Goal: Information Seeking & Learning: Learn about a topic

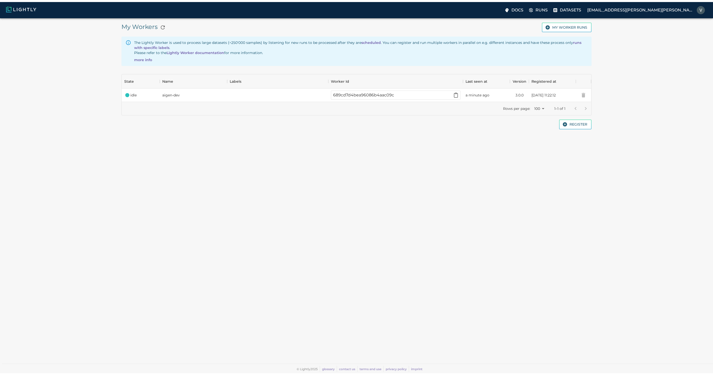
scroll to position [24, 466]
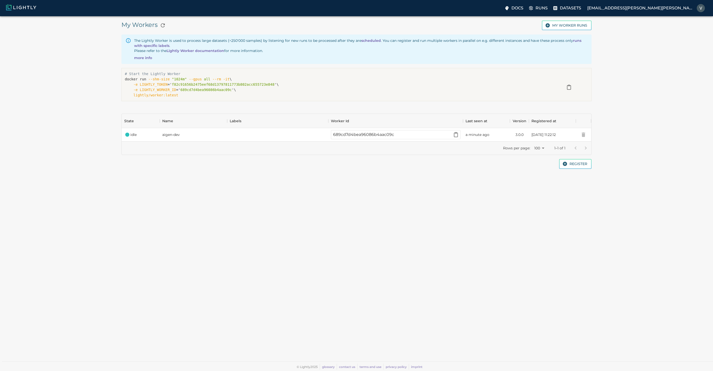
click at [20, 10] on img at bounding box center [21, 7] width 30 height 6
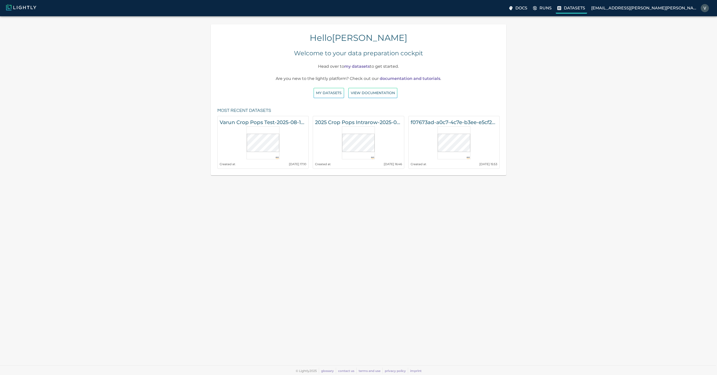
click at [585, 8] on p "Datasets" at bounding box center [573, 8] width 21 height 6
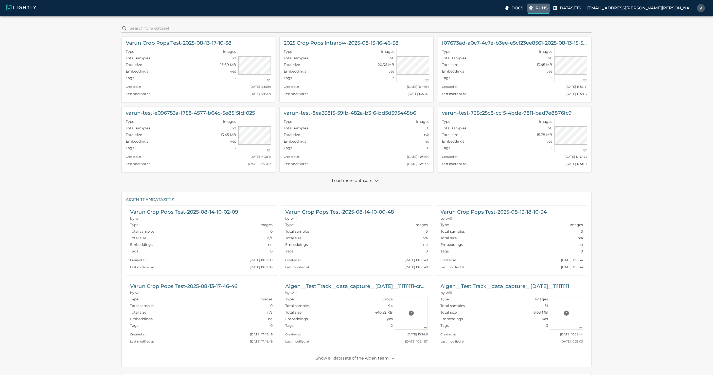
click at [550, 11] on label "Runs" at bounding box center [538, 9] width 22 height 10
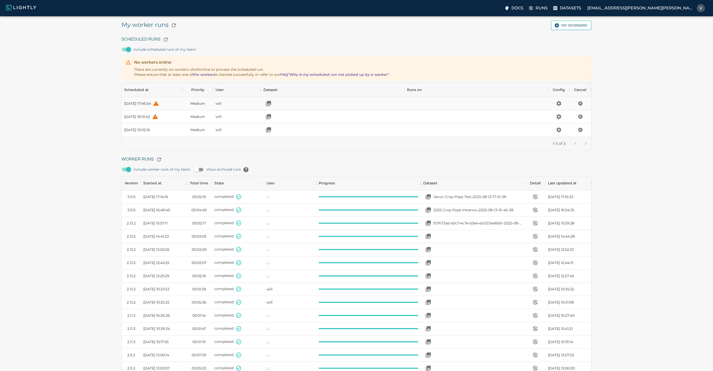
scroll to position [340, 466]
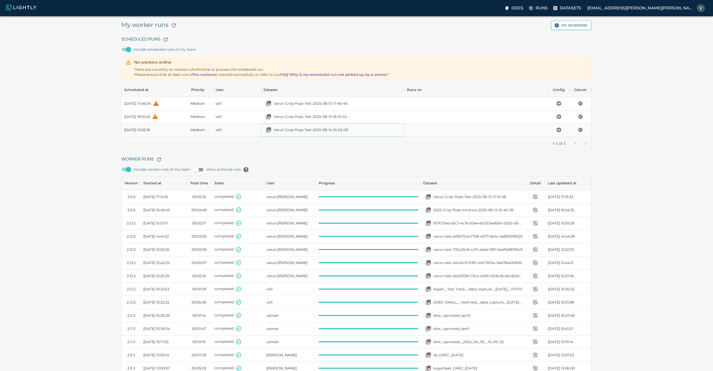
click at [334, 130] on p "Varun Crop Pops Test-2025-08-14-10-02-09" at bounding box center [310, 129] width 75 height 5
click at [580, 103] on icon "Cancel the scheduled run" at bounding box center [580, 103] width 5 height 5
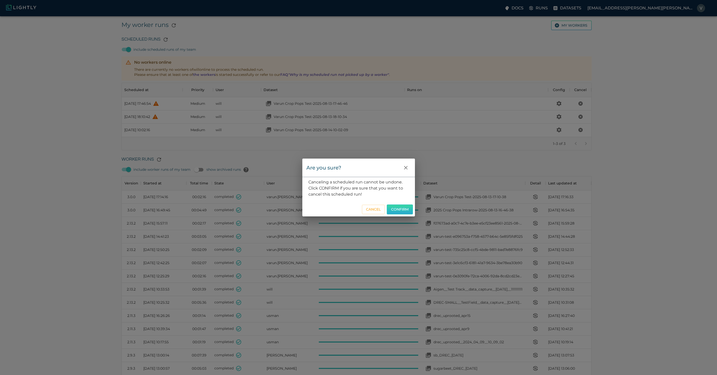
click at [398, 208] on button "Confirm" at bounding box center [400, 209] width 26 height 10
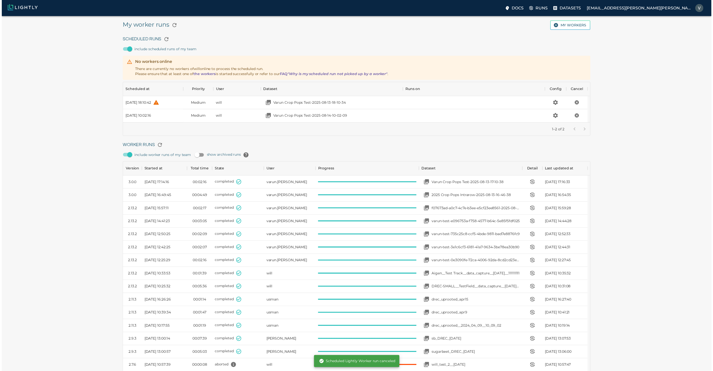
scroll to position [37, 466]
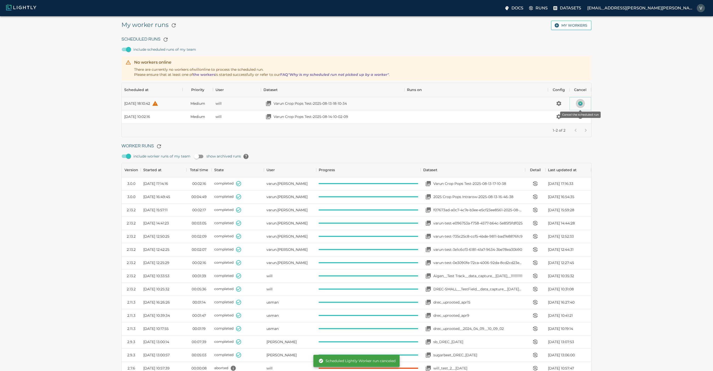
click at [580, 104] on icon "Cancel the scheduled run" at bounding box center [580, 103] width 5 height 5
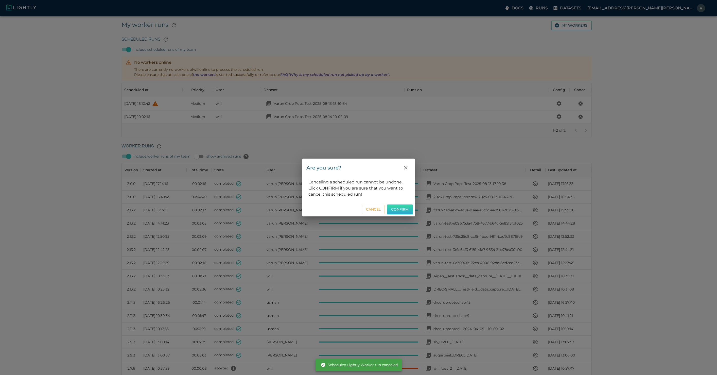
click at [400, 209] on button "Confirm" at bounding box center [400, 209] width 26 height 10
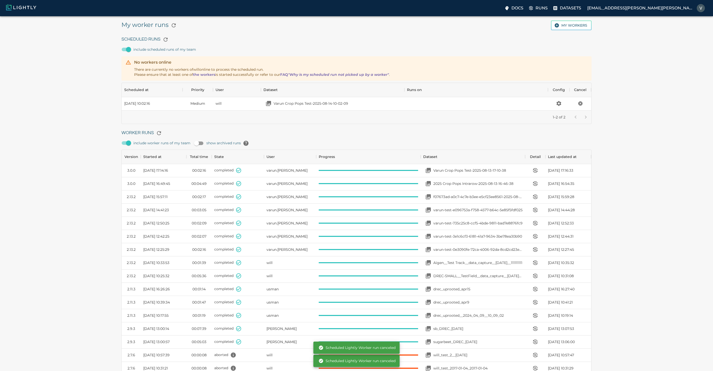
scroll to position [24, 466]
click at [157, 107] on div "Thu, 14.08.2025 10:02:16" at bounding box center [152, 103] width 61 height 13
click at [332, 102] on p "Varun Crop Pops Test-2025-08-14-10-02-09" at bounding box center [310, 103] width 75 height 5
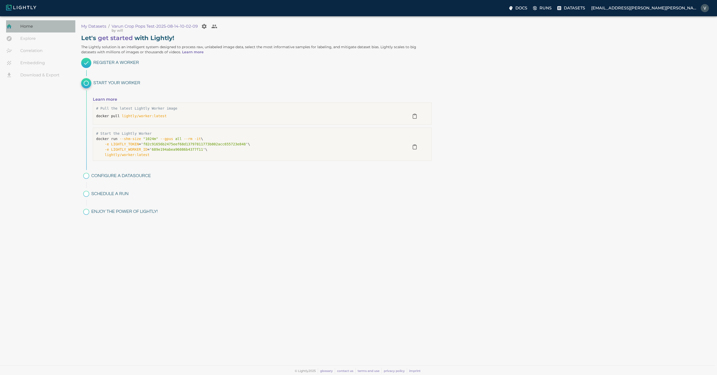
click at [31, 28] on span "Home" at bounding box center [45, 26] width 51 height 6
click at [551, 10] on p "Runs" at bounding box center [545, 8] width 12 height 6
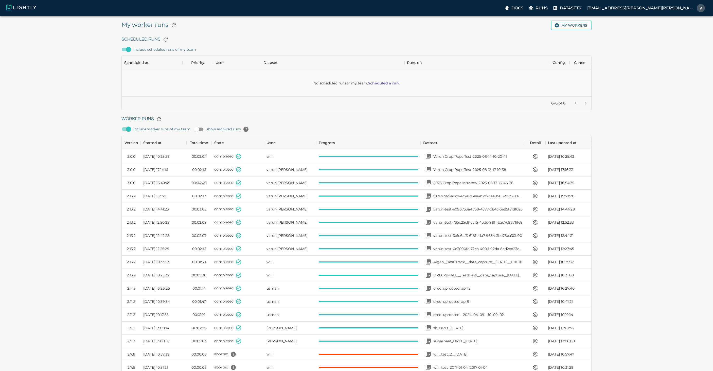
scroll to position [37, 466]
click at [487, 156] on p "Varun Crop Pops Test-2025-08-14-10-20-41" at bounding box center [470, 156] width 74 height 5
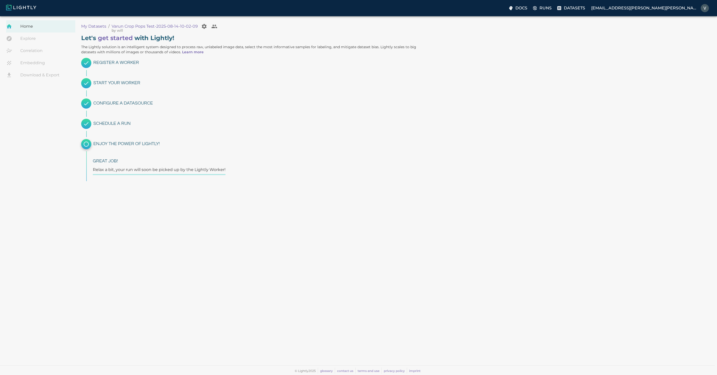
click at [24, 27] on span "Home" at bounding box center [45, 26] width 51 height 6
click at [27, 29] on span "Home" at bounding box center [45, 26] width 51 height 6
click at [30, 8] on img at bounding box center [21, 7] width 30 height 6
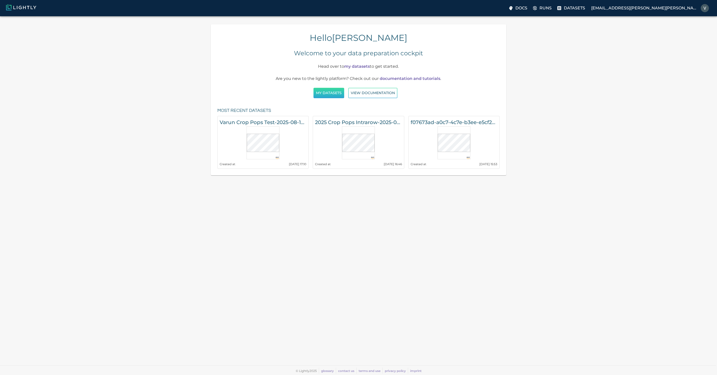
click at [327, 96] on button "My Datasets" at bounding box center [328, 93] width 31 height 10
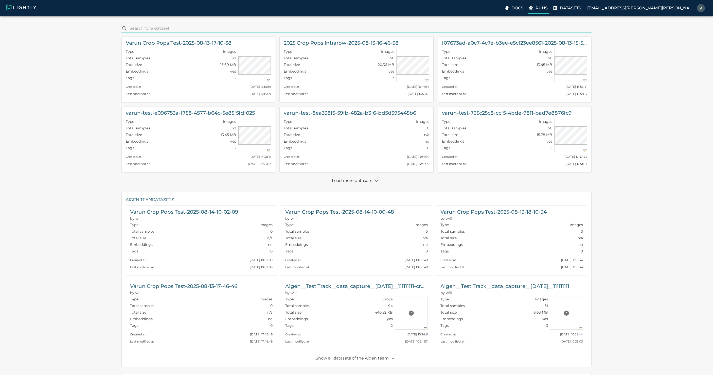
click at [547, 7] on p "Runs" at bounding box center [541, 8] width 12 height 6
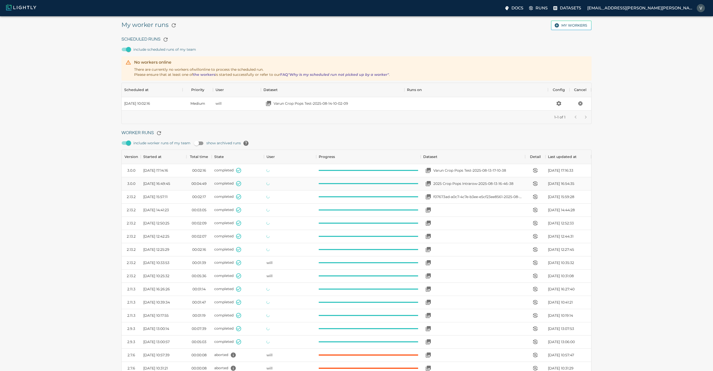
scroll to position [340, 466]
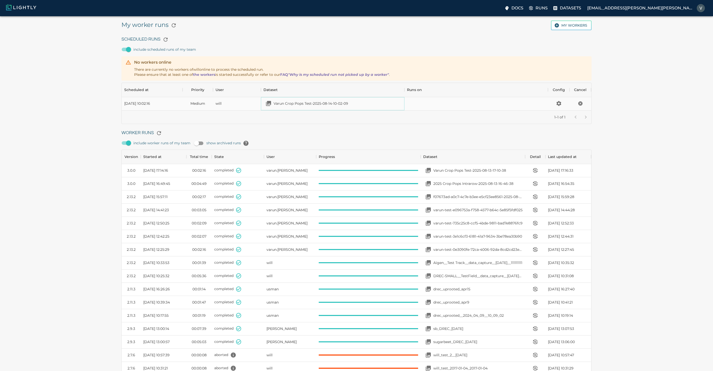
click at [313, 105] on p "Varun Crop Pops Test-2025-08-14-10-02-09" at bounding box center [310, 103] width 75 height 5
click at [298, 102] on p "Varun Crop Pops Test-2025-08-14-10-33-35" at bounding box center [310, 103] width 74 height 5
click at [408, 127] on div "Worker Runs include worker runs of my team show archived runs Version Started a…" at bounding box center [354, 315] width 474 height 383
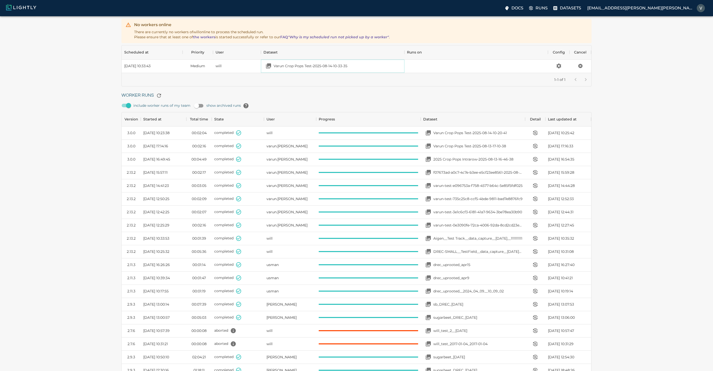
scroll to position [0, 0]
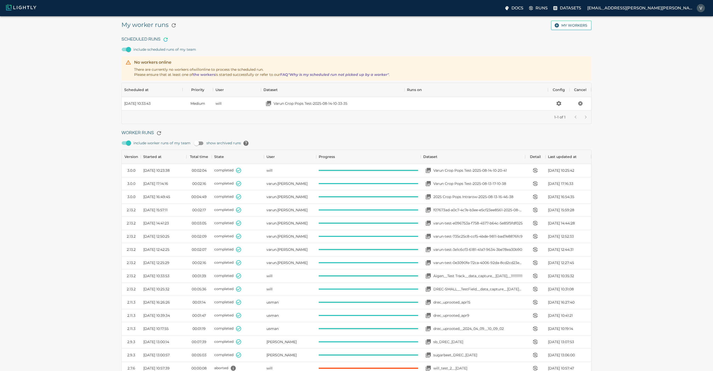
click at [163, 40] on icon "button" at bounding box center [165, 39] width 6 height 6
click at [164, 40] on icon "button" at bounding box center [165, 39] width 6 height 6
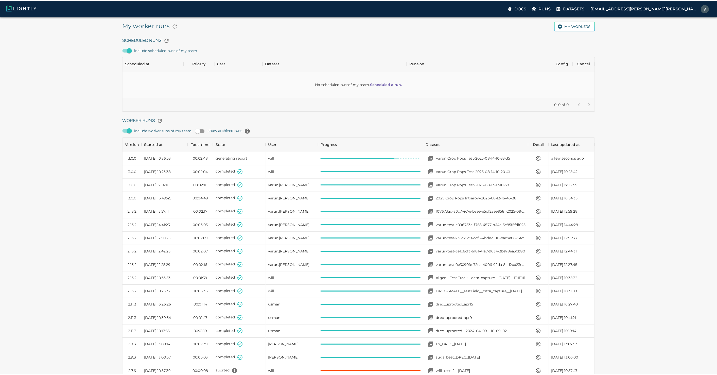
scroll to position [340, 466]
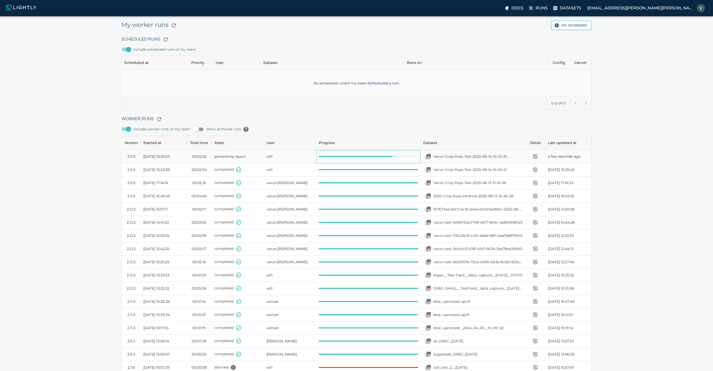
click at [332, 158] on div at bounding box center [368, 156] width 104 height 13
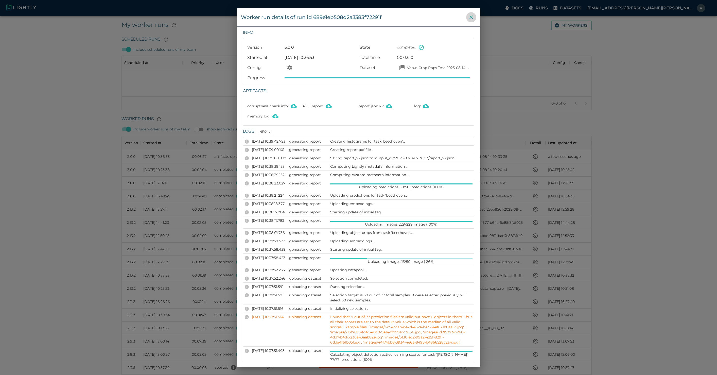
click at [471, 16] on icon "close" at bounding box center [471, 17] width 6 height 6
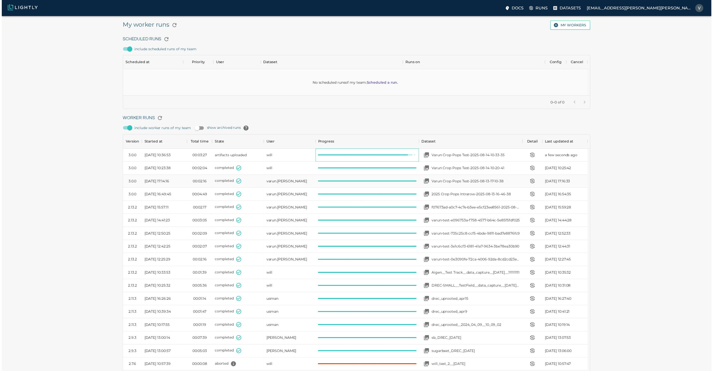
scroll to position [4, 4]
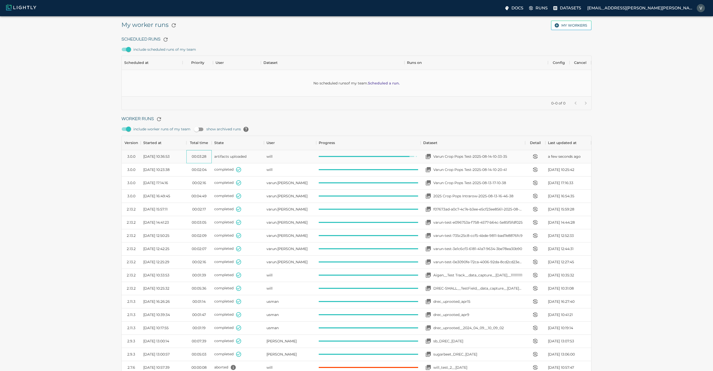
click at [195, 154] on time "00:03:28" at bounding box center [199, 156] width 15 height 5
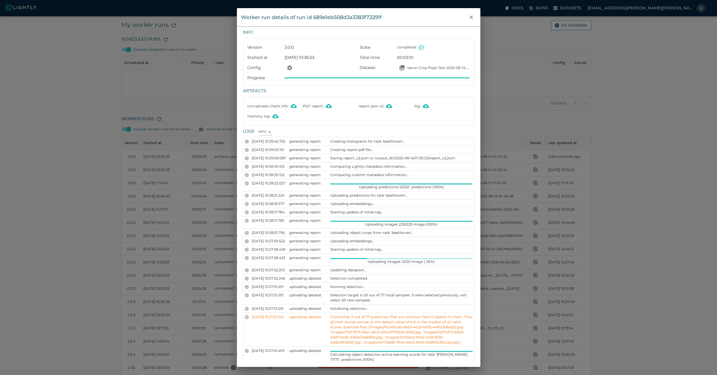
click at [174, 158] on div "Worker run details of run id 689e1eb508d2a3383f72291f Info Version 3.0.0 State …" at bounding box center [358, 187] width 717 height 375
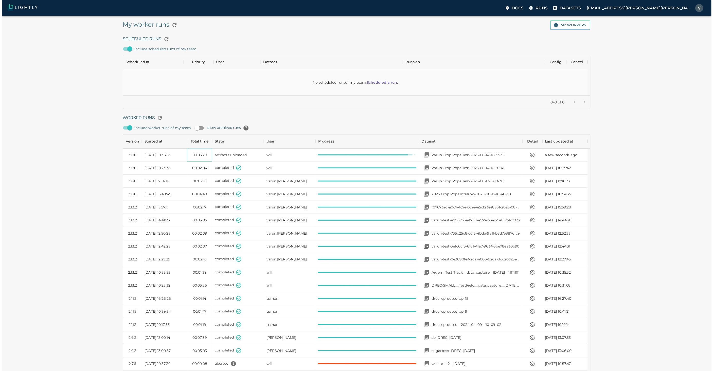
scroll to position [4, 4]
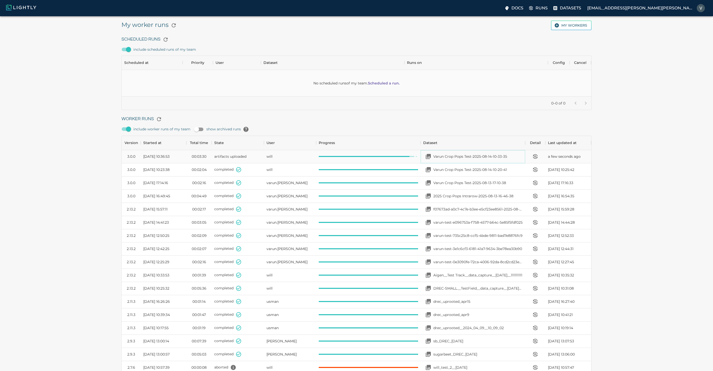
click at [459, 156] on p "Varun Crop Pops Test-2025-08-14-10-33-35" at bounding box center [470, 156] width 74 height 5
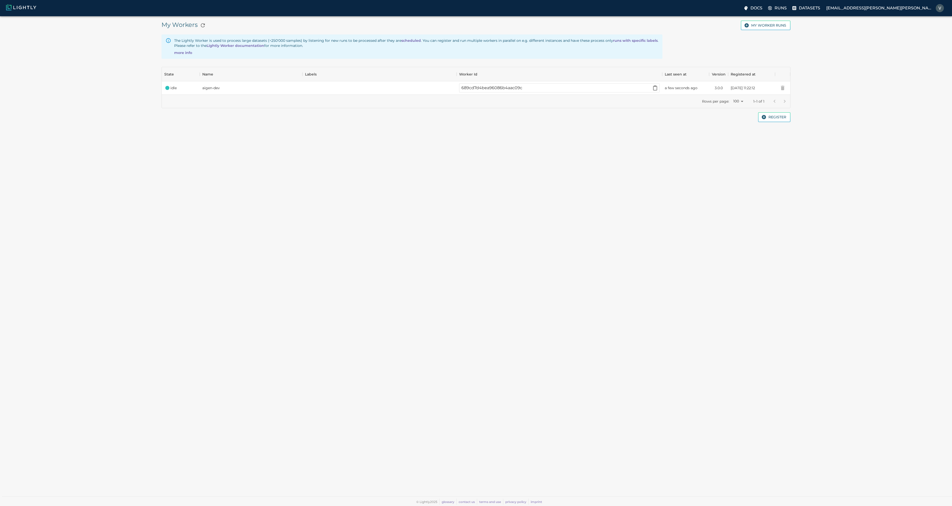
scroll to position [24, 625]
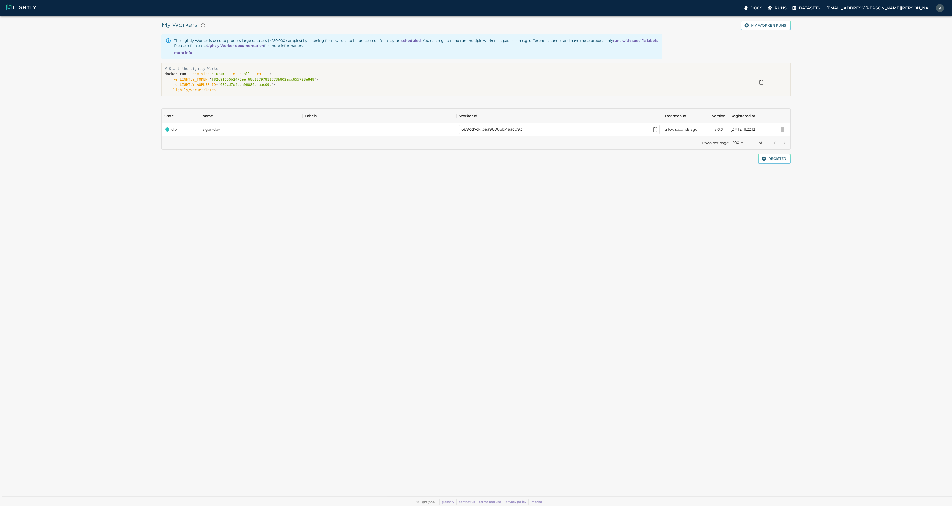
click at [19, 8] on img at bounding box center [21, 7] width 30 height 6
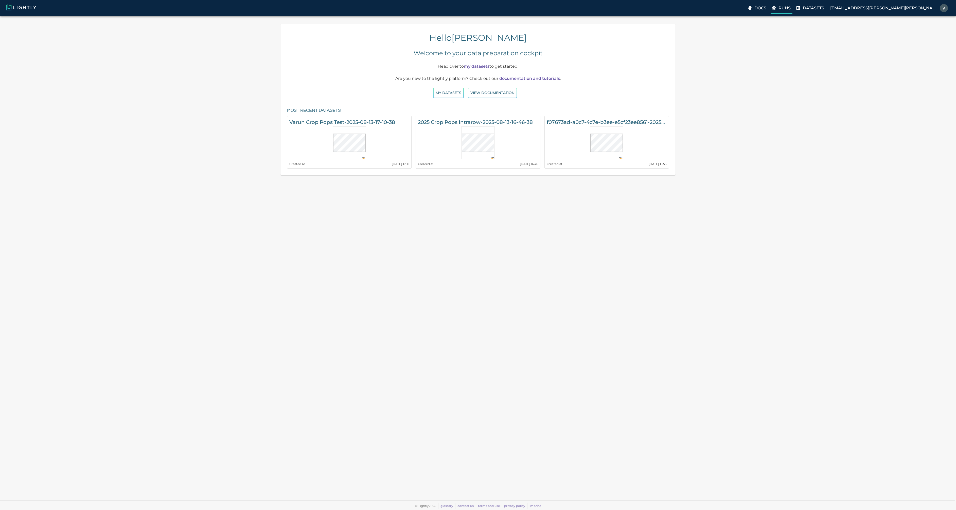
click at [790, 6] on p "Runs" at bounding box center [784, 8] width 12 height 6
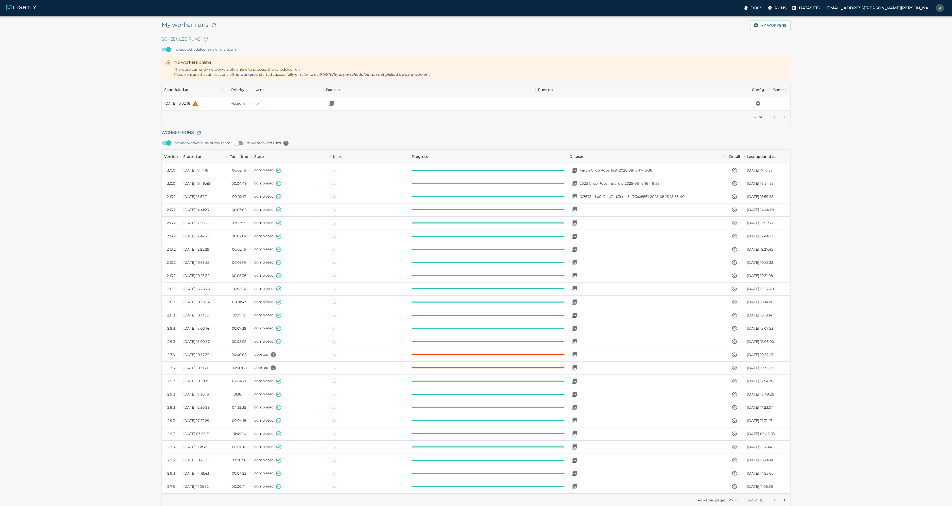
scroll to position [340, 625]
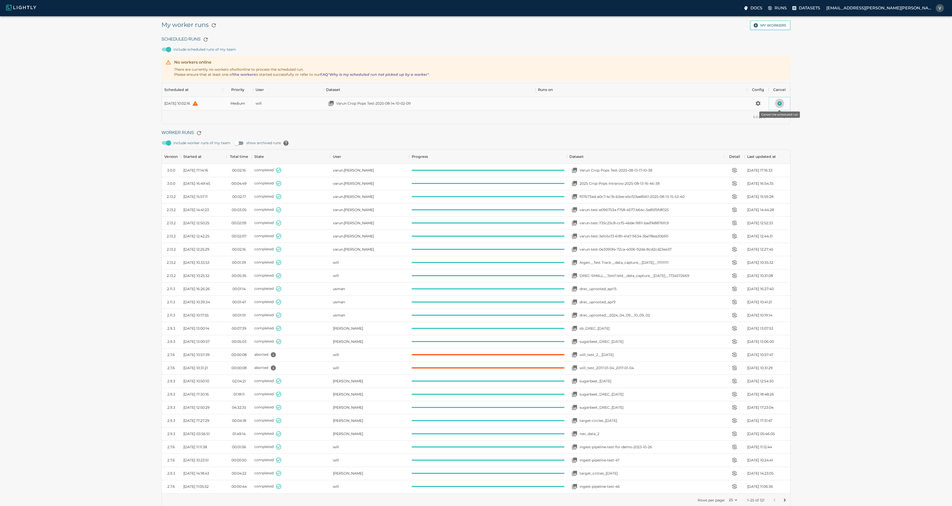
click at [775, 102] on button "Cancel the scheduled run" at bounding box center [779, 103] width 9 height 9
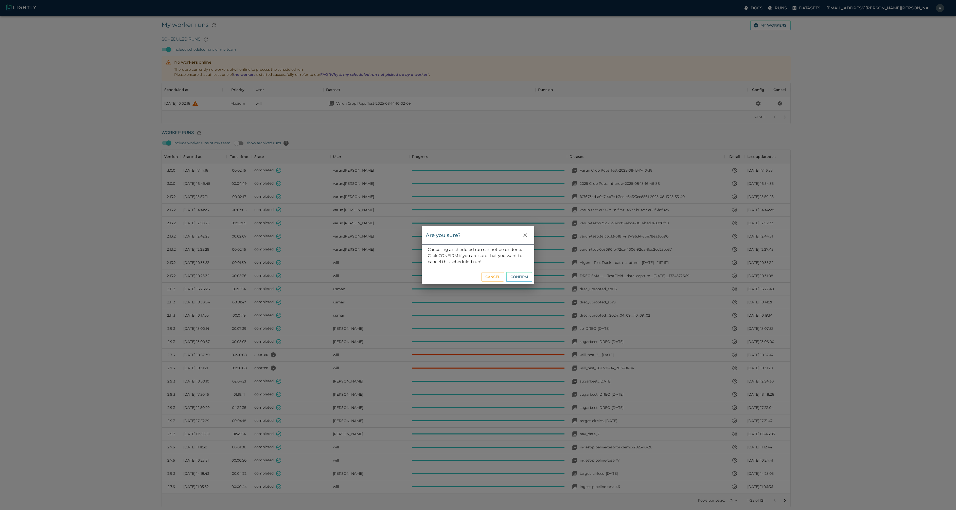
click at [517, 275] on button "Confirm" at bounding box center [519, 277] width 26 height 10
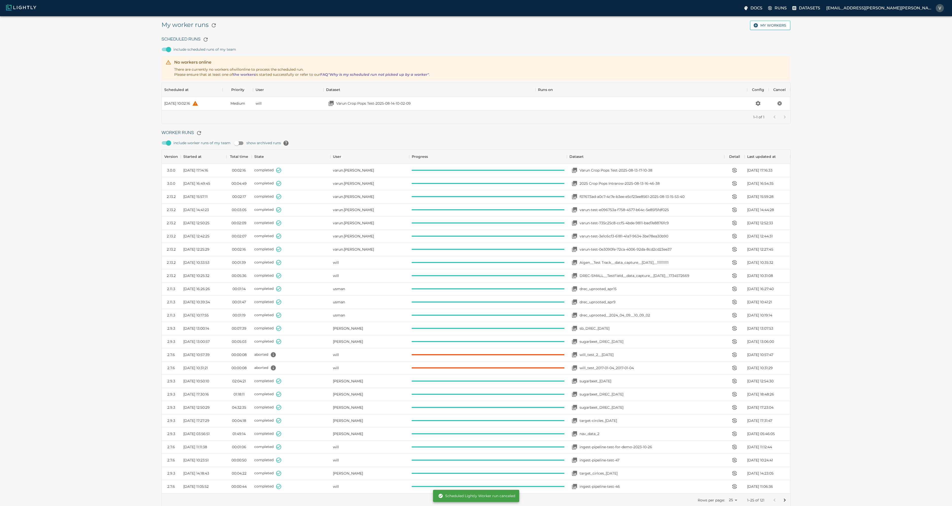
scroll to position [37, 625]
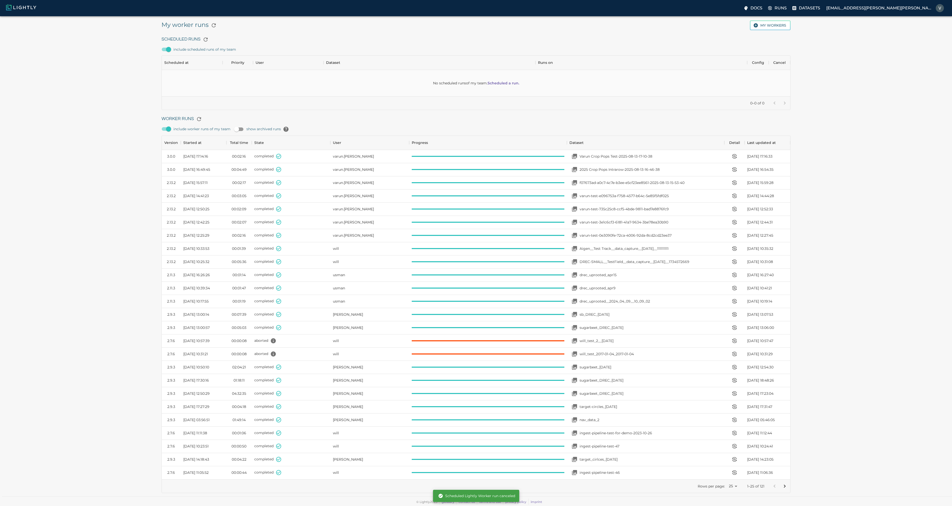
click at [821, 119] on div "My worker runs My workers Scheduled Runs include scheduled runs of my team No s…" at bounding box center [476, 256] width 944 height 473
click at [103, 146] on div "My worker runs My workers Scheduled Runs include scheduled runs of my team No s…" at bounding box center [476, 256] width 944 height 473
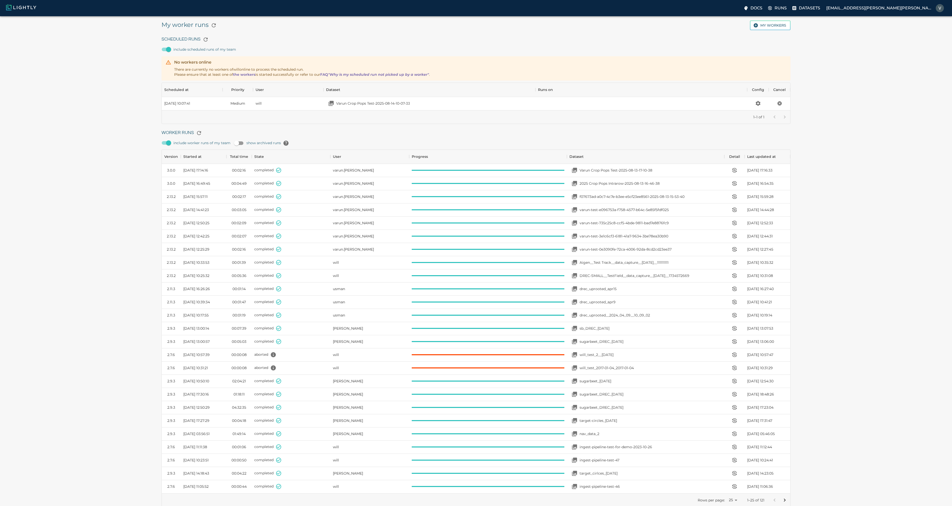
scroll to position [24, 625]
click at [411, 104] on div "Varun Crop Pops Test-2025-08-14-10-07-33" at bounding box center [429, 103] width 212 height 13
click at [190, 103] on div "[DATE] 10:07:41" at bounding box center [177, 103] width 26 height 5
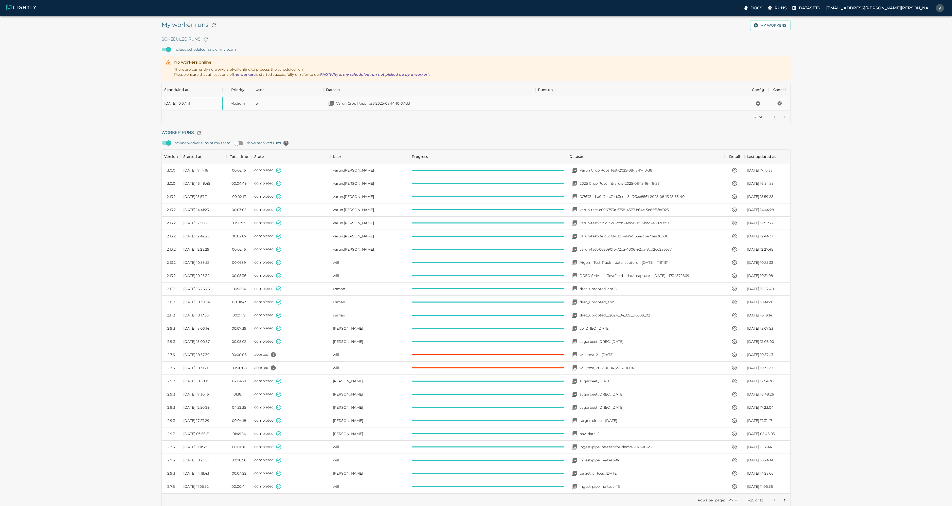
click at [190, 103] on div "[DATE] 10:07:41" at bounding box center [177, 103] width 26 height 5
click at [240, 102] on span "Medium" at bounding box center [237, 103] width 15 height 5
click at [600, 106] on div at bounding box center [641, 103] width 212 height 13
click at [207, 38] on icon "button" at bounding box center [206, 39] width 6 height 6
click at [435, 105] on div "Varun Crop Pops Test-2025-08-14-10-07-33" at bounding box center [429, 103] width 212 height 13
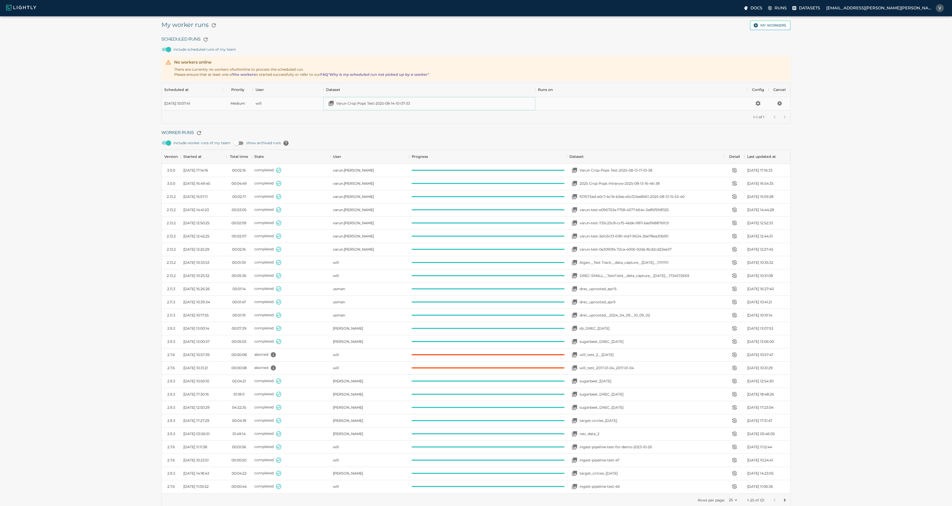
click at [351, 103] on p "Varun Crop Pops Test-2025-08-14-10-07-33" at bounding box center [373, 103] width 74 height 5
click at [769, 24] on button "My workers" at bounding box center [770, 26] width 41 height 10
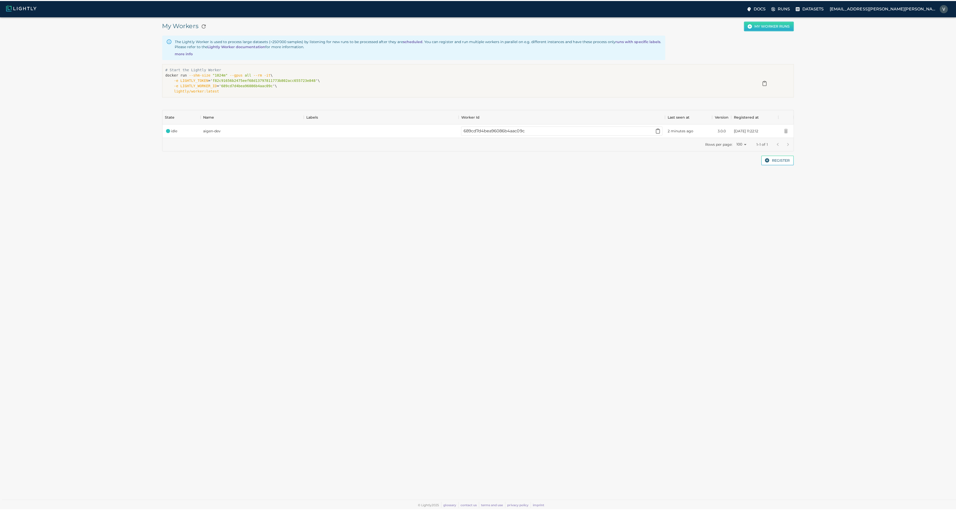
scroll to position [24, 625]
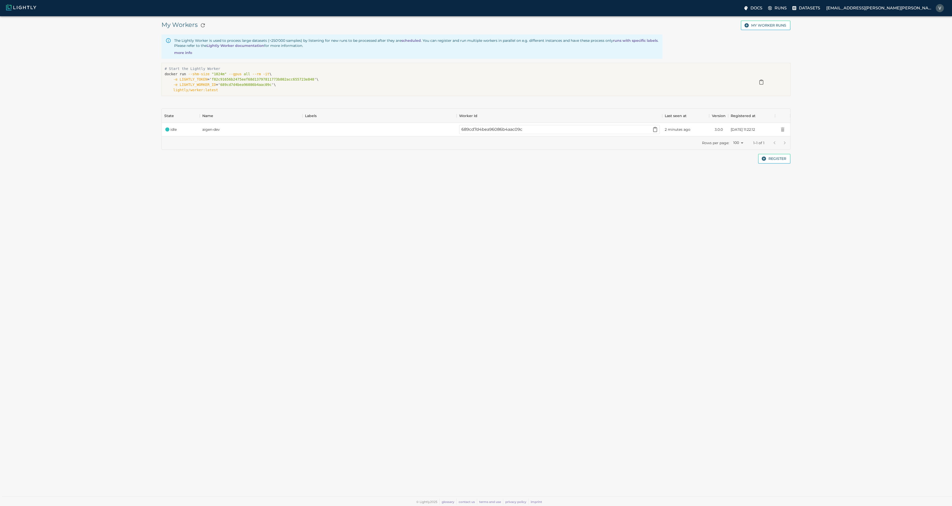
click at [846, 108] on div "My Workers My worker runs The Lightly Worker is used to process large datasets …" at bounding box center [476, 91] width 944 height 143
click at [779, 159] on button "Register" at bounding box center [774, 159] width 32 height 10
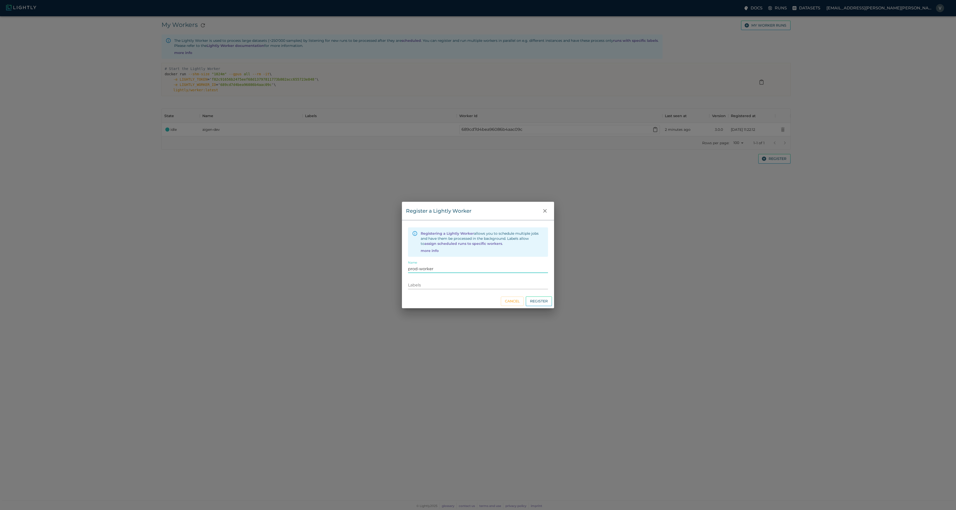
type input "prod-worker"
drag, startPoint x: 477, startPoint y: 303, endPoint x: 473, endPoint y: 300, distance: 5.1
click at [477, 303] on div "Cancel Register" at bounding box center [478, 301] width 152 height 14
click at [542, 303] on button "Register" at bounding box center [538, 301] width 26 height 10
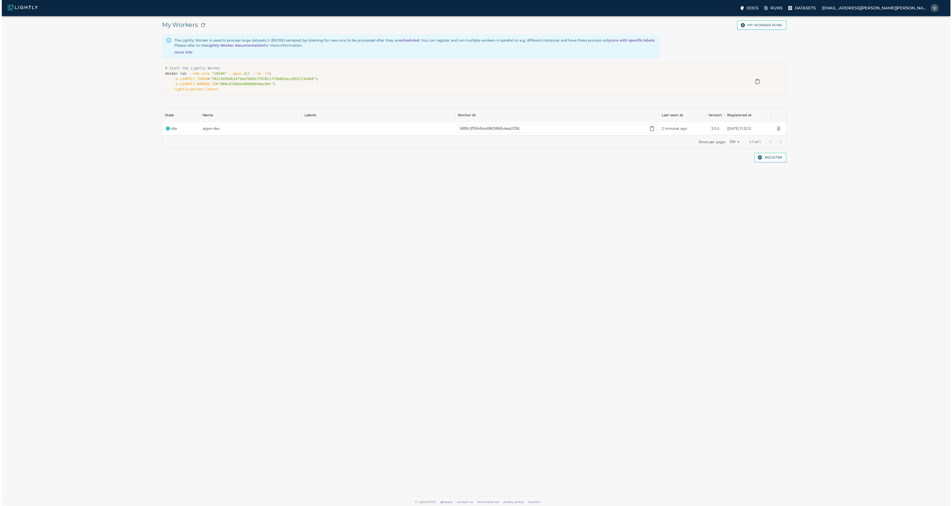
scroll to position [37, 625]
click at [655, 130] on icon "button" at bounding box center [655, 130] width 4 height 4
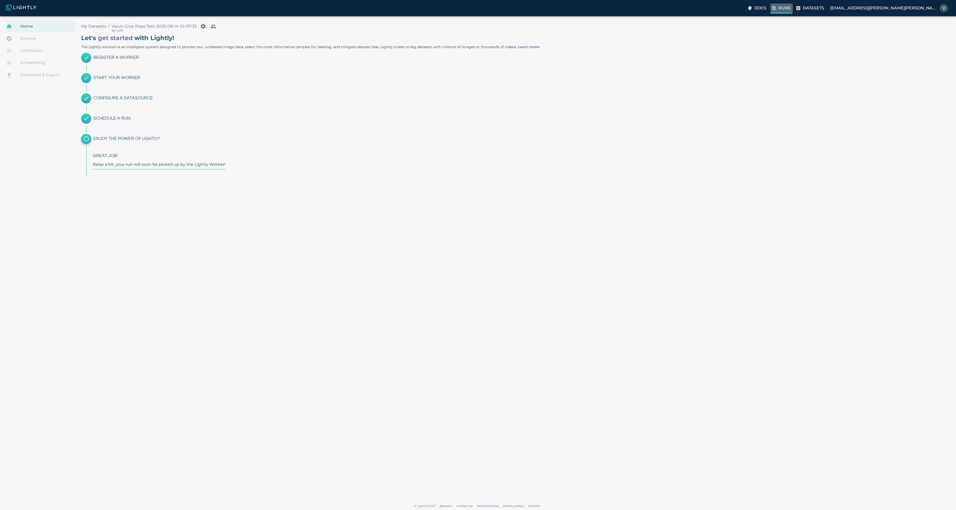
click at [790, 8] on p "Runs" at bounding box center [784, 8] width 12 height 6
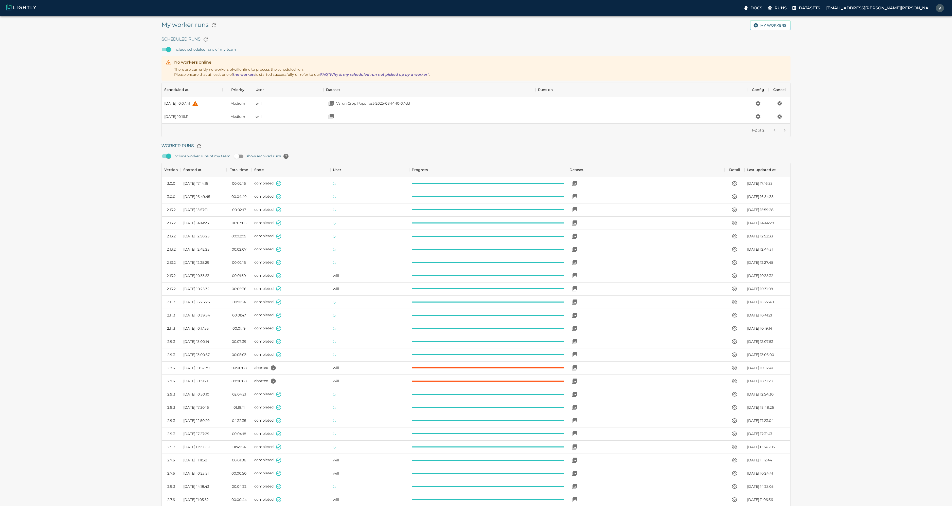
scroll to position [340, 625]
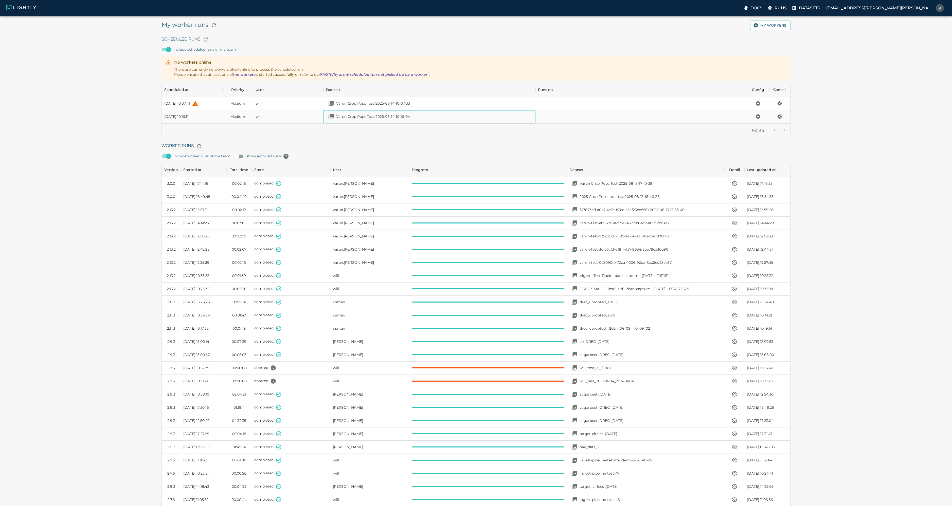
click at [412, 120] on div "Varun Crop Pops Test-2025-08-14-10-16-04" at bounding box center [429, 116] width 212 height 13
click at [177, 117] on div "[DATE] 10:16:11" at bounding box center [176, 116] width 24 height 5
click at [198, 102] on icon "help" at bounding box center [195, 103] width 6 height 6
click at [196, 145] on icon "button" at bounding box center [199, 146] width 6 height 6
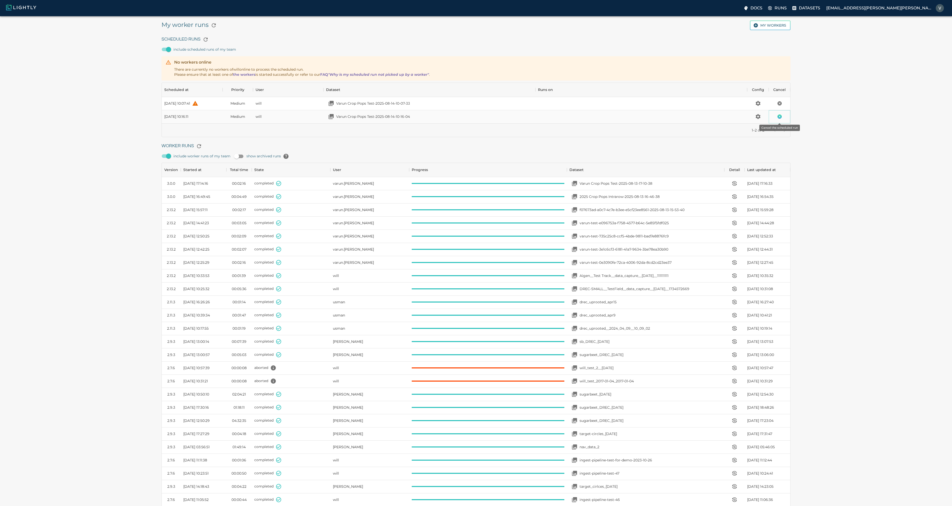
click at [780, 117] on icon "Cancel the scheduled run" at bounding box center [779, 117] width 4 height 4
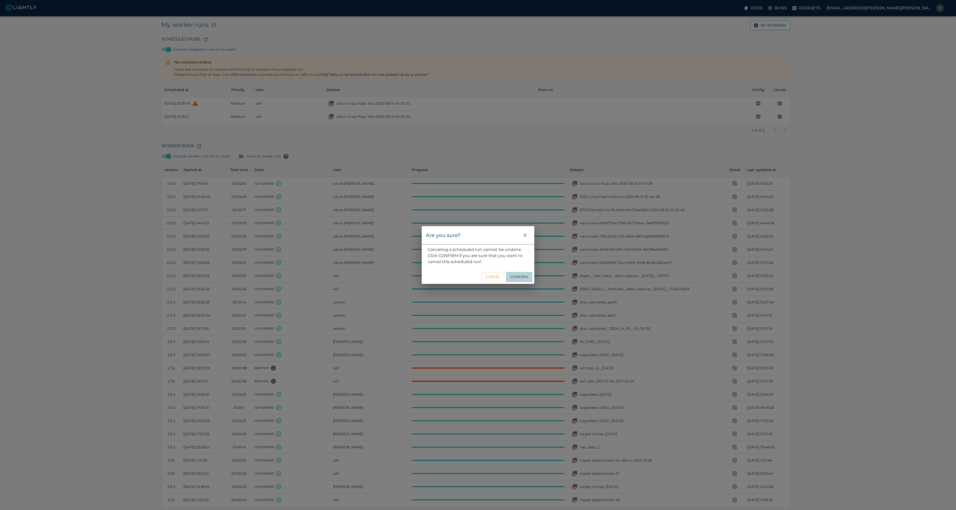
click at [517, 278] on button "Confirm" at bounding box center [519, 277] width 26 height 10
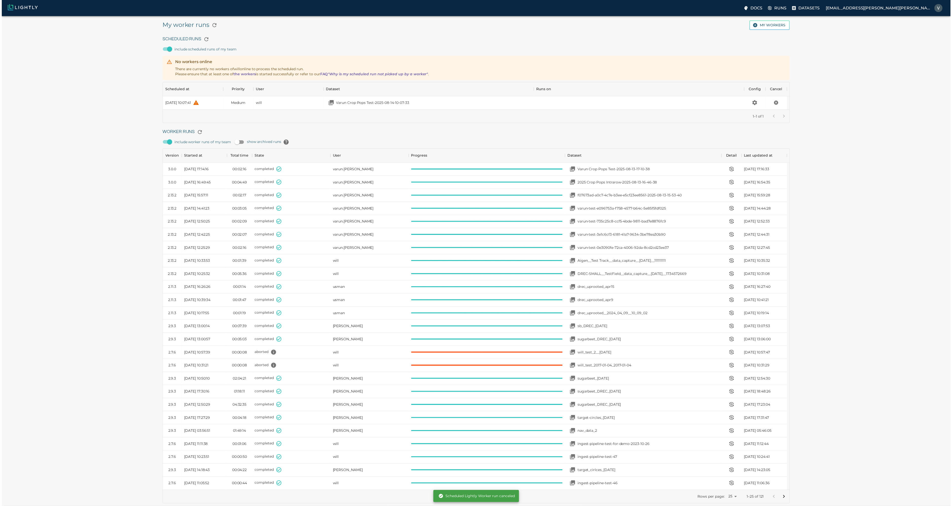
scroll to position [24, 625]
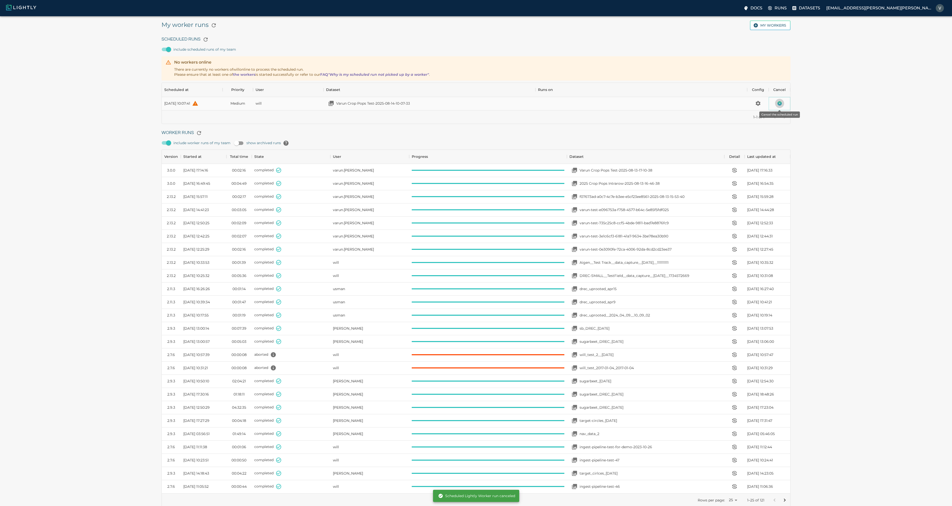
click at [779, 102] on icon "Cancel the scheduled run" at bounding box center [779, 103] width 4 height 4
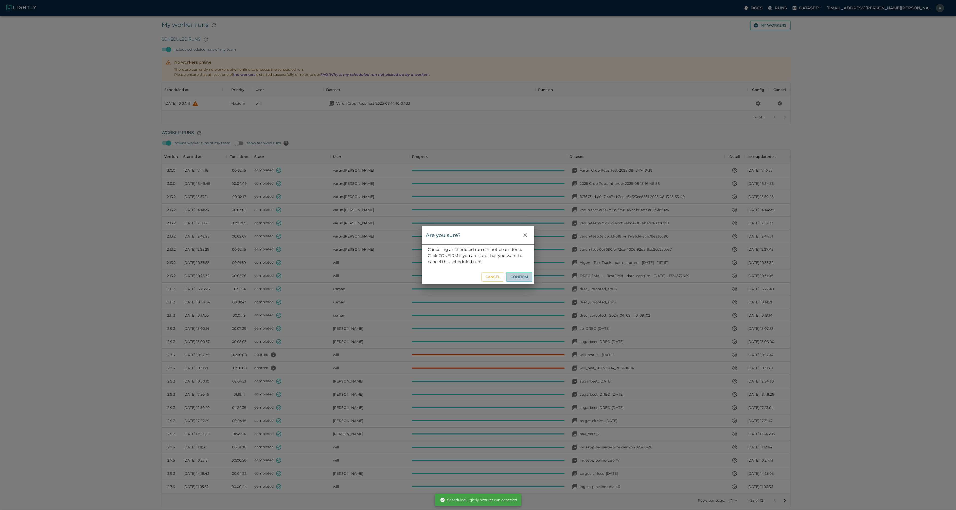
click at [522, 277] on button "Confirm" at bounding box center [519, 277] width 26 height 10
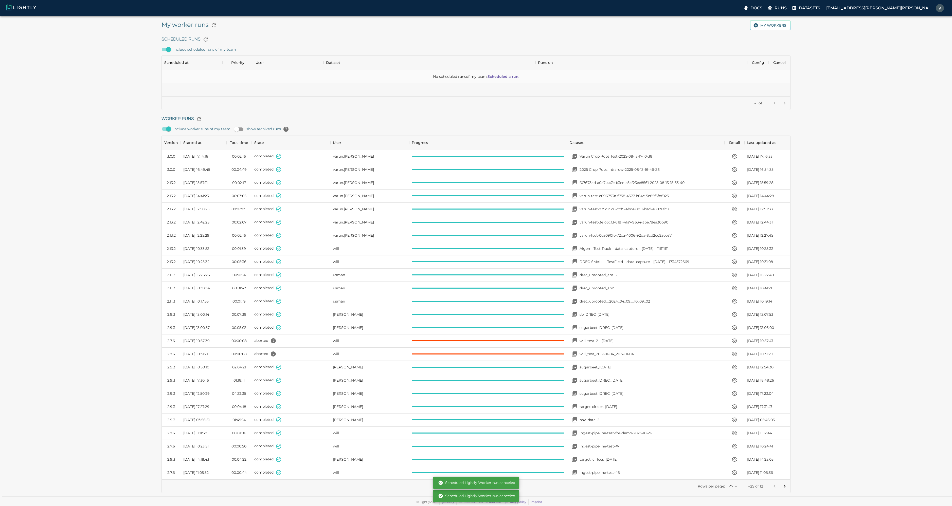
scroll to position [37, 625]
click at [795, 122] on div "My worker runs My workers Scheduled Runs include scheduled runs of my team No s…" at bounding box center [476, 256] width 944 height 473
click at [204, 40] on icon "button" at bounding box center [206, 40] width 4 height 4
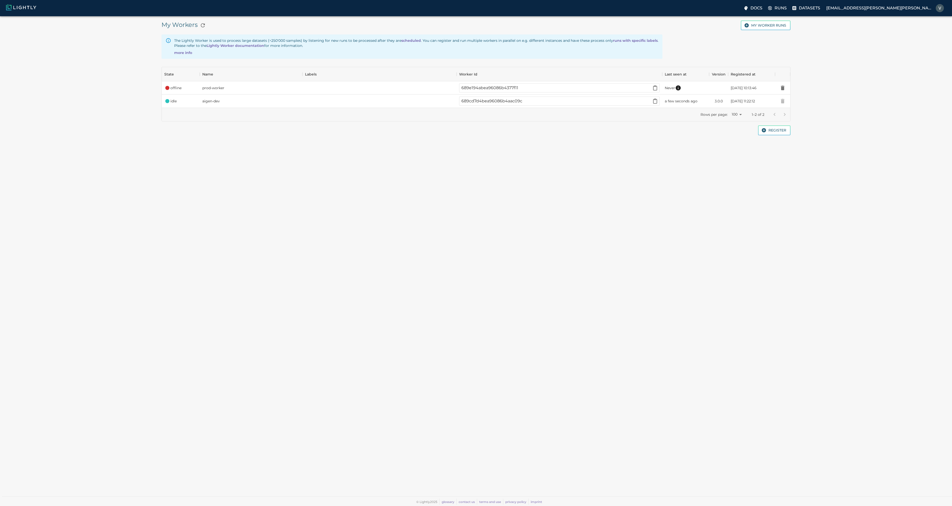
scroll to position [37, 625]
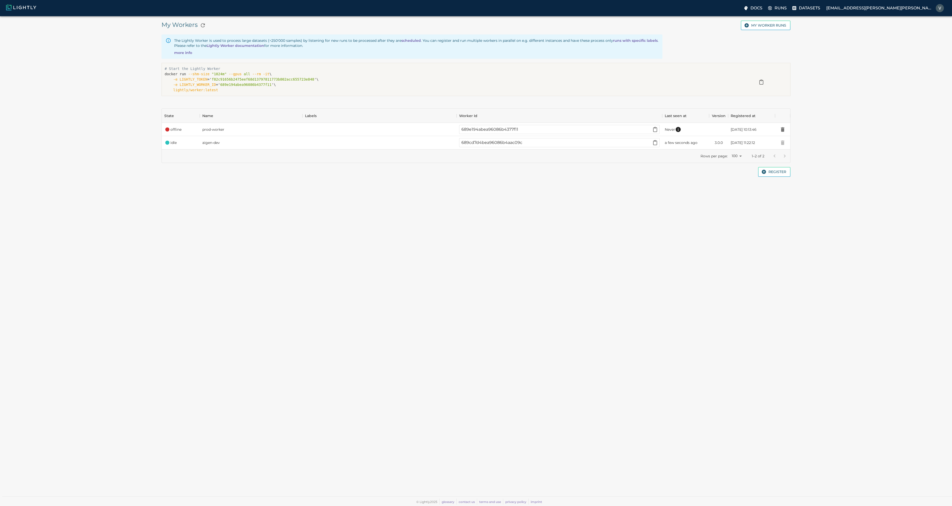
click at [18, 5] on img at bounding box center [21, 7] width 30 height 6
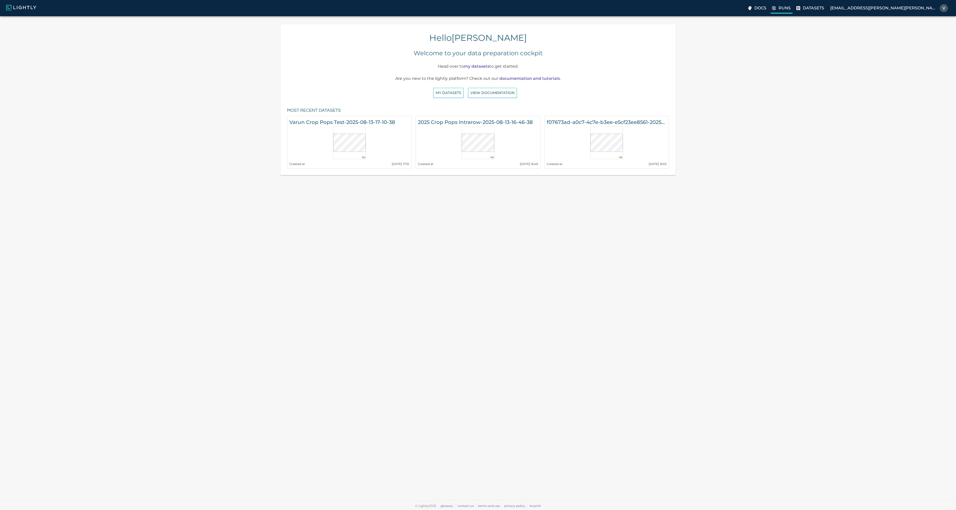
click at [790, 5] on p "Runs" at bounding box center [784, 8] width 12 height 6
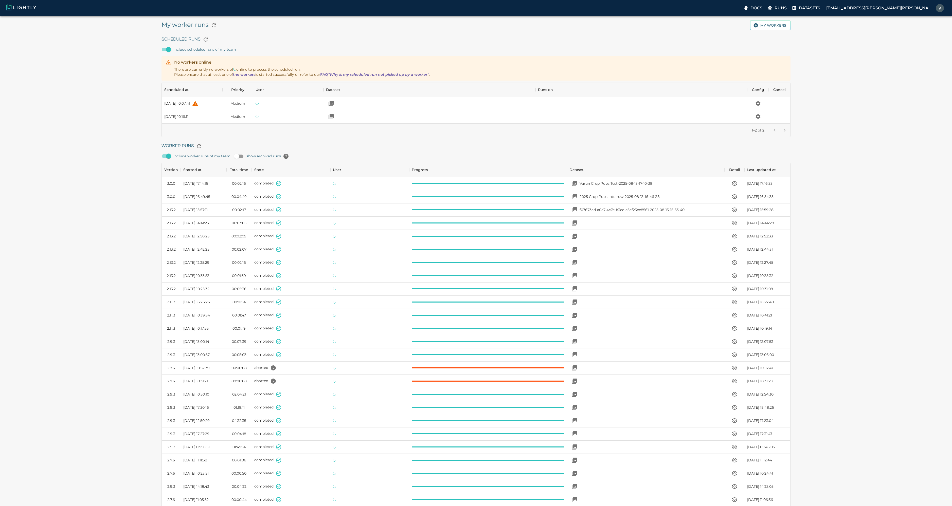
scroll to position [340, 625]
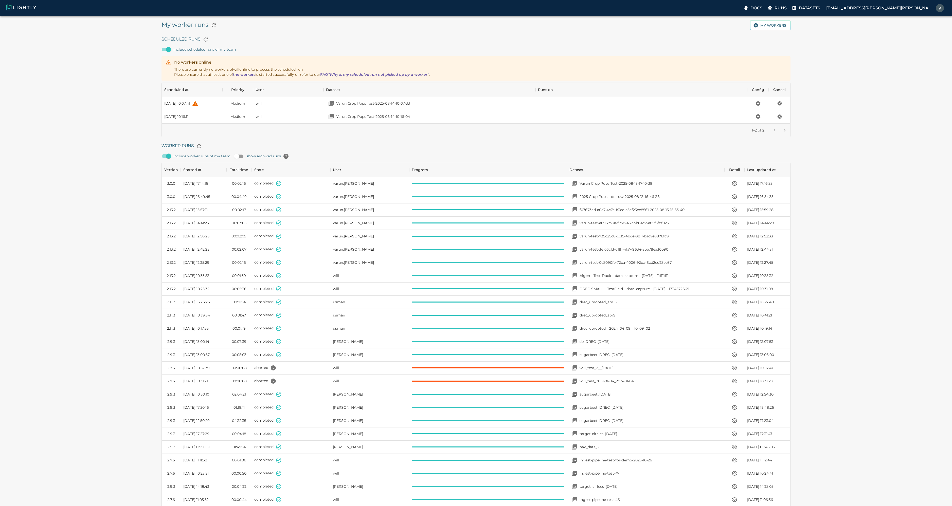
click at [390, 76] on icon ""Why is my scheduled run not picked up by a worker"" at bounding box center [378, 74] width 101 height 5
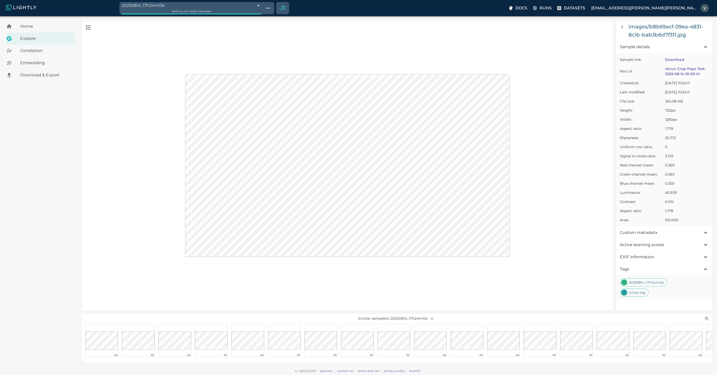
click at [698, 234] on span "Custom metadata" at bounding box center [660, 232] width 83 height 6
click at [698, 234] on div "Custom metadata" at bounding box center [663, 232] width 97 height 12
click at [697, 243] on span "Active learning scores" at bounding box center [660, 245] width 83 height 6
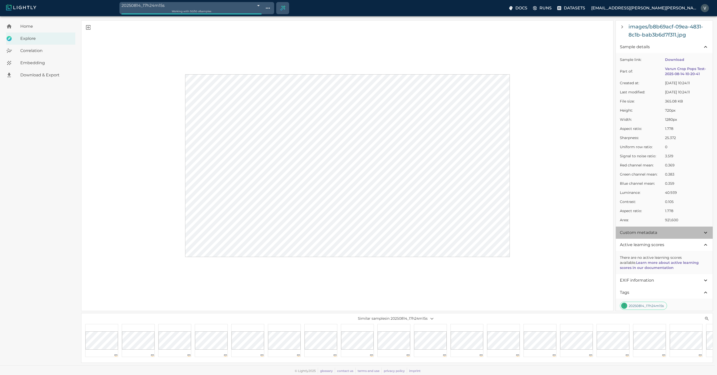
click at [697, 239] on div "Custom metadata" at bounding box center [663, 232] width 97 height 12
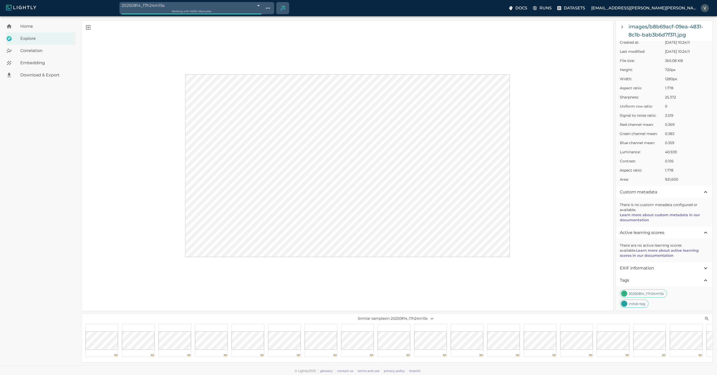
scroll to position [49, 0]
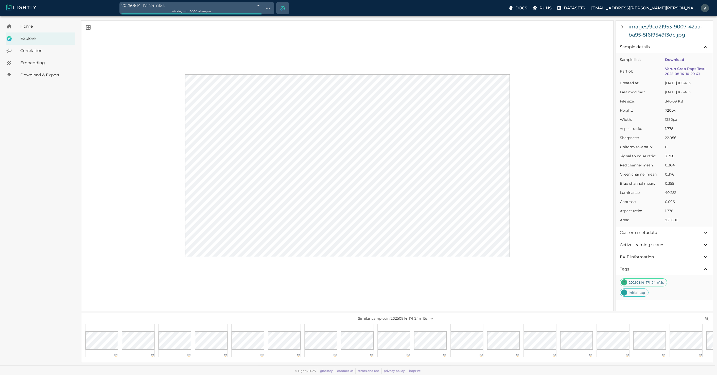
click at [31, 51] on span "Correlation" at bounding box center [45, 51] width 51 height 6
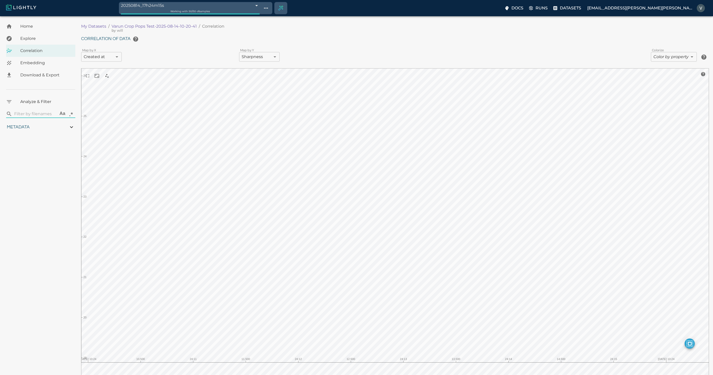
type input "3.34508640608424"
type input "4.56108640608424"
type input "19.2094287872314"
type input "25.8524287872314"
type input "3.34508640608424"
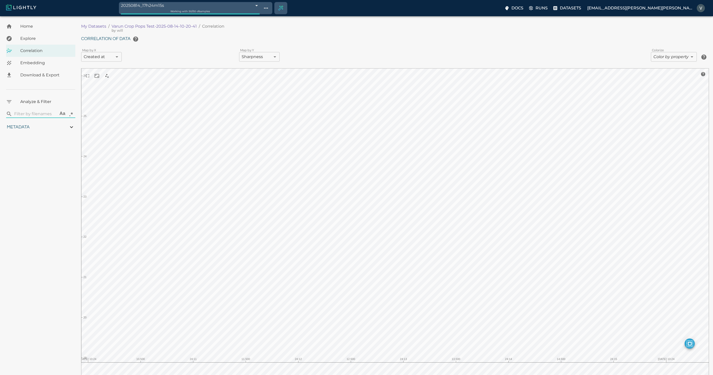
type input "4.56108640608424"
type input "19.2094287872314"
type input "25.8524287872314"
type input "3.34508640608424"
type input "4.56108640608424"
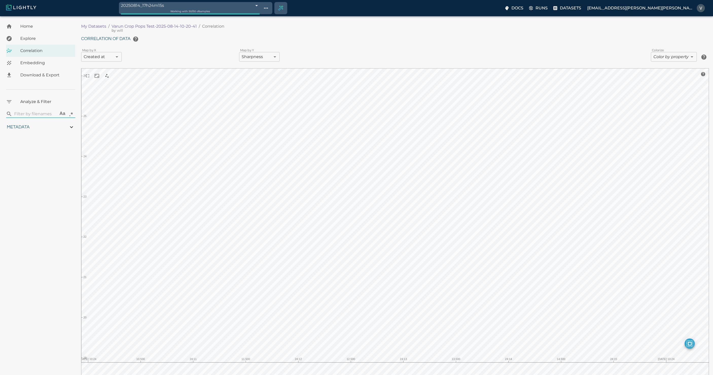
type input "19.2094287872314"
type input "25.8524287872314"
type input "3.34508640608424"
type input "4.56108640608424"
type input "19.2094287872314"
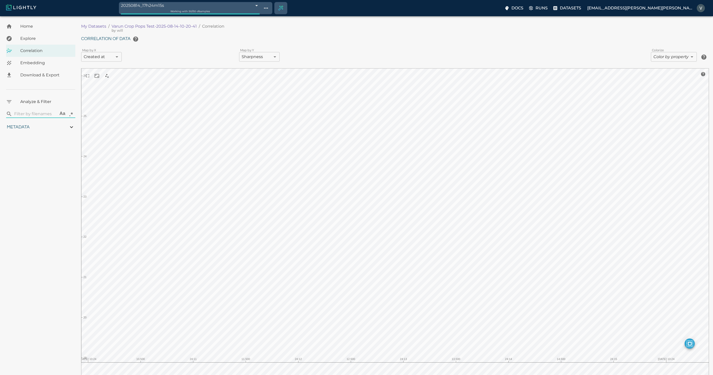
type input "25.8524287872314"
type input "3.34508640608424"
type input "4.56108640608424"
type input "19.2094287872314"
type input "25.8524287872314"
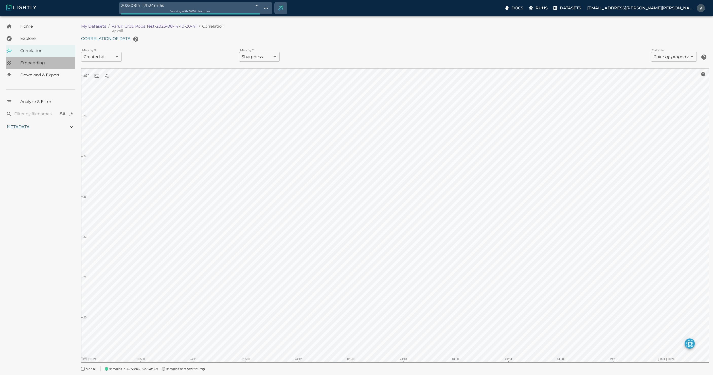
click at [36, 64] on span "Embedding" at bounding box center [45, 63] width 51 height 6
click at [24, 27] on span "Home" at bounding box center [45, 26] width 51 height 6
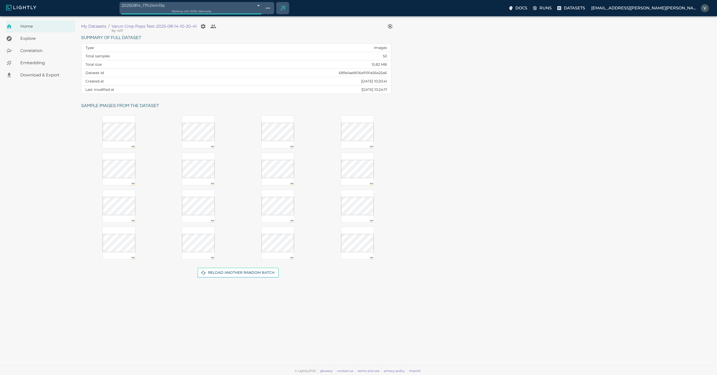
click at [23, 11] on link at bounding box center [62, 8] width 113 height 8
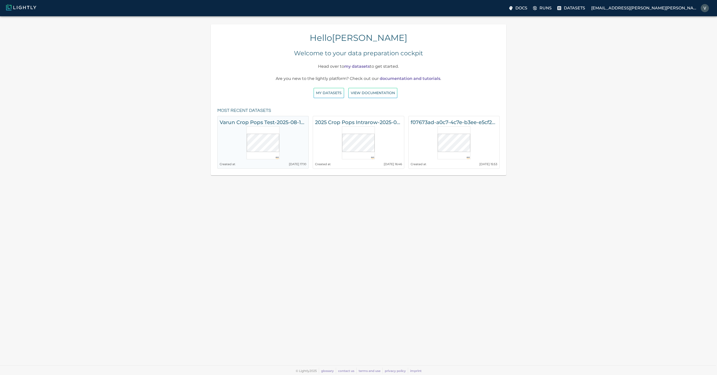
click at [271, 125] on h6 "Varun Crop Pops Test-2025-08-13-17-10-38" at bounding box center [263, 122] width 87 height 8
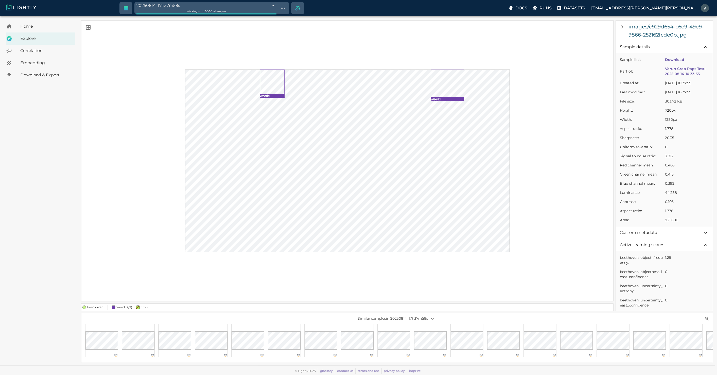
click at [21, 38] on span "Explore" at bounding box center [45, 38] width 51 height 6
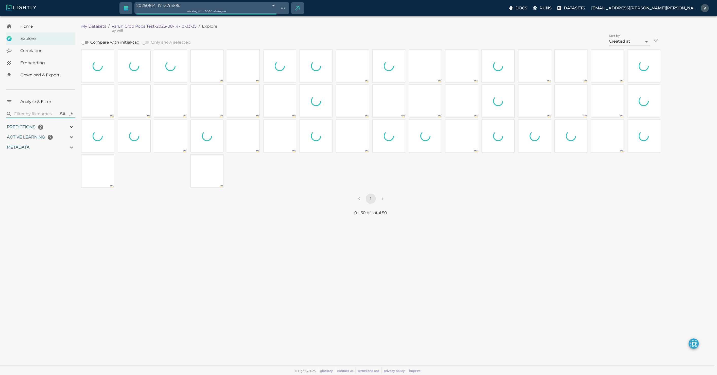
type input "9007199254740991"
type input "3.41322274254103"
type input "4.56122274254103"
type input "19.2094287872314"
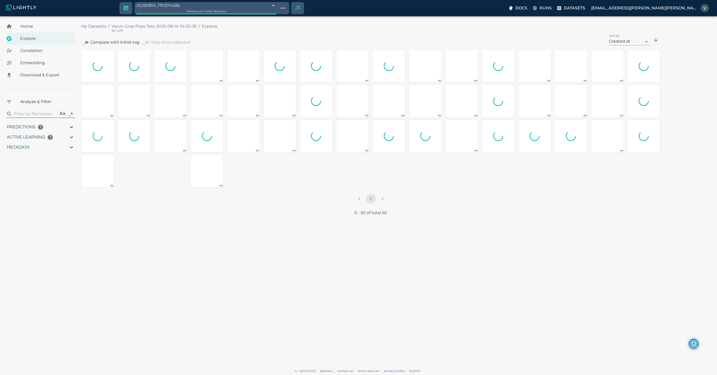
type input "25.8524287872314"
type input "9007199254740991"
type input "3.41322274254103"
type input "4.56122274254103"
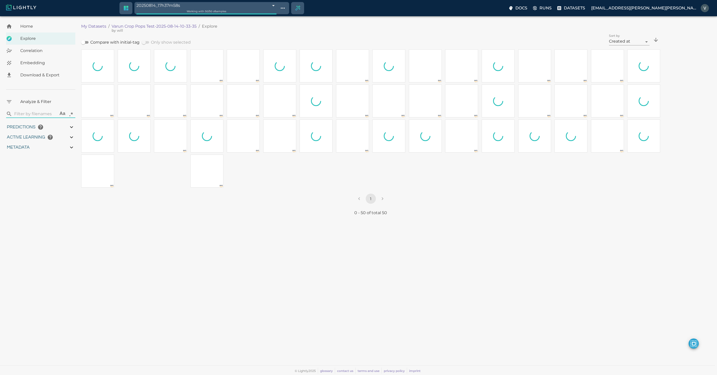
type input "19.2094287872314"
type input "25.8524287872314"
type input "3.41322274254103"
type input "4.56122274254103"
type input "19.2094287872314"
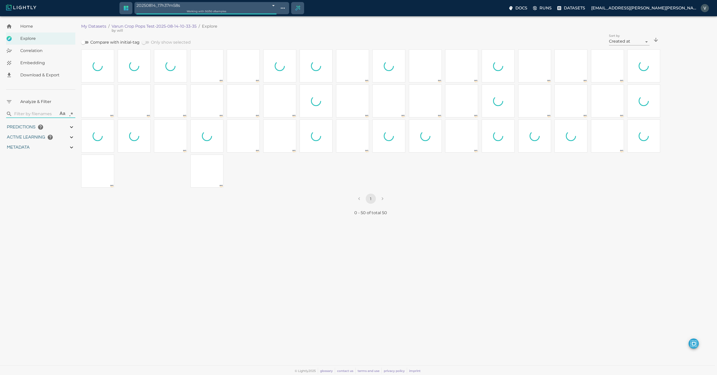
type input "25.8524287872314"
type input "3.41322274254103"
type input "4.56122274254103"
type input "19.2094287872314"
type input "25.8524287872314"
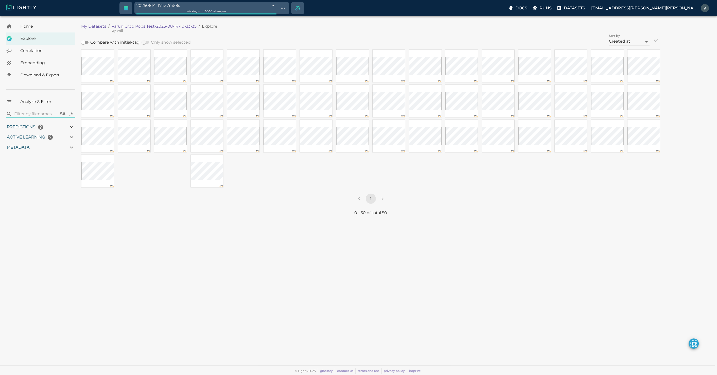
click at [14, 7] on img at bounding box center [21, 7] width 30 height 6
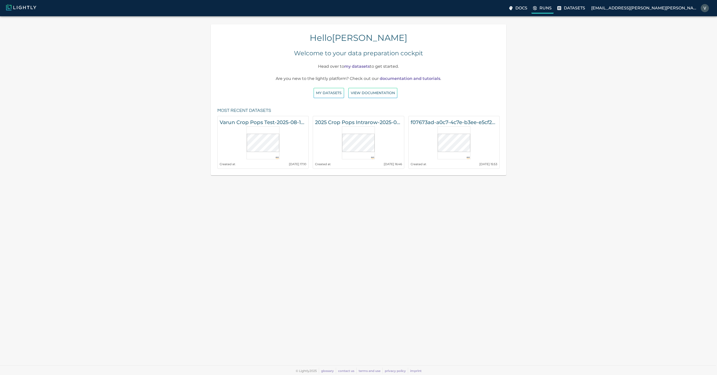
click at [551, 7] on p "Runs" at bounding box center [545, 8] width 12 height 6
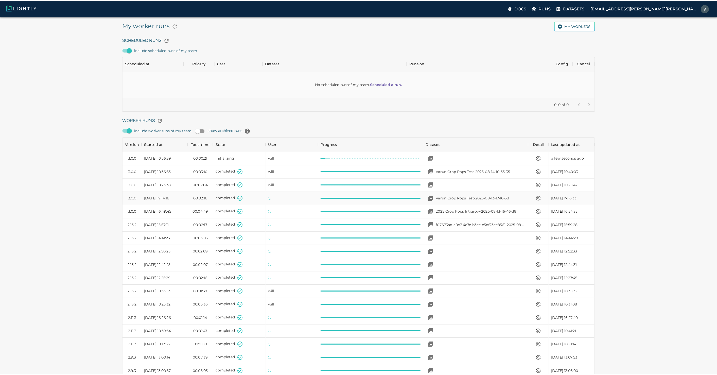
scroll to position [340, 466]
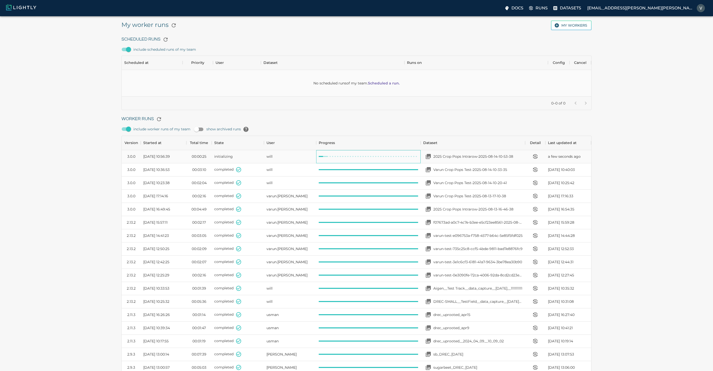
click at [329, 159] on div at bounding box center [368, 156] width 104 height 13
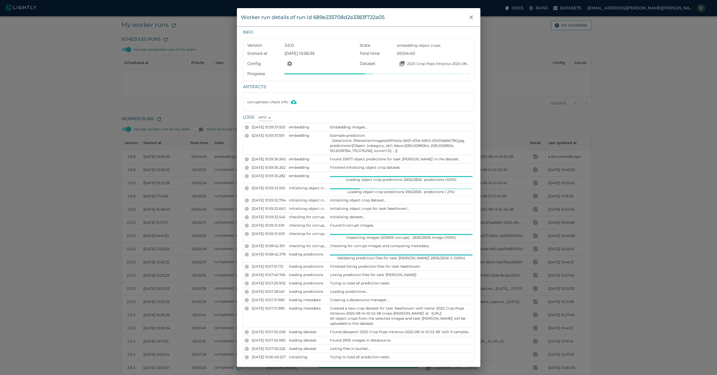
click at [263, 116] on body "Docs Runs Datasets varun.gadre@aigen.io My worker runs My workers Scheduled Run…" at bounding box center [358, 260] width 717 height 489
click at [266, 131] on li "DEBUG" at bounding box center [265, 135] width 23 height 8
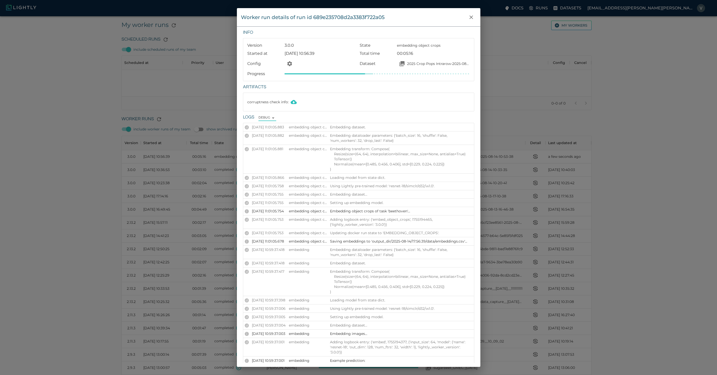
click at [269, 119] on body "Docs Runs Datasets varun.gadre@aigen.io My worker runs My workers Scheduled Run…" at bounding box center [358, 260] width 717 height 489
click at [275, 127] on li "VERBOSE" at bounding box center [267, 127] width 23 height 8
type input "VERBOSE"
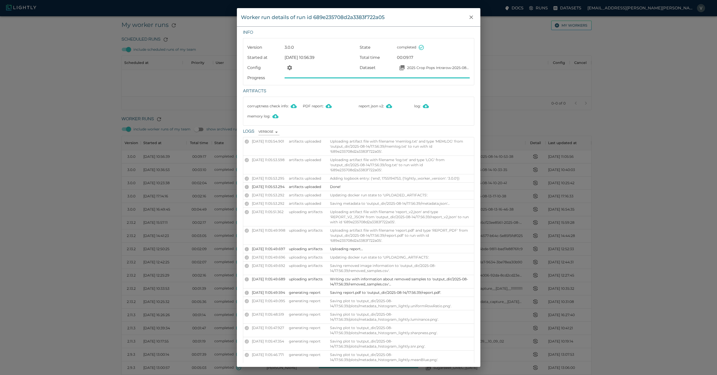
click at [33, 31] on div "Worker run details of run id 689e235708d2a3383f722a05 Info Version 3.0.0 State …" at bounding box center [358, 187] width 717 height 375
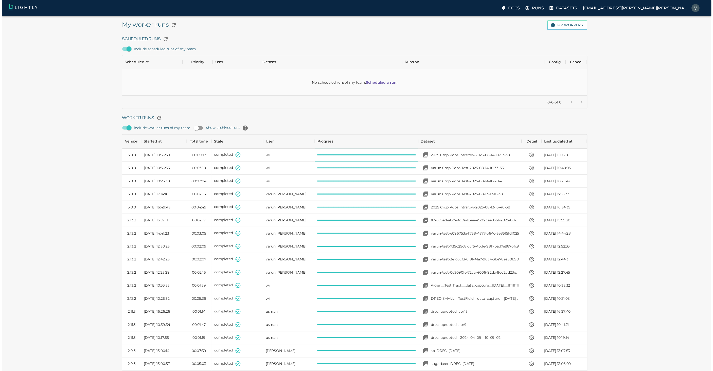
scroll to position [4, 4]
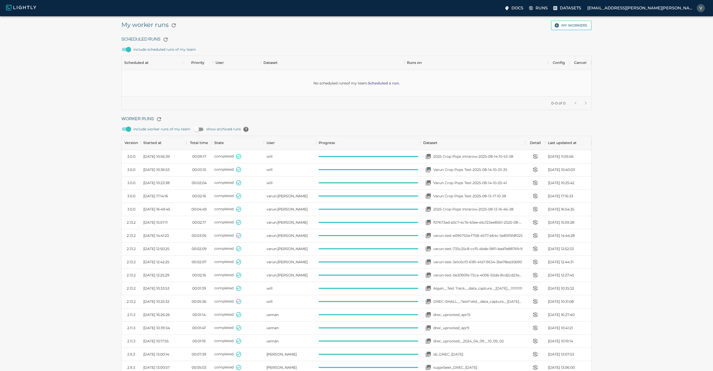
click at [27, 10] on img at bounding box center [21, 7] width 30 height 6
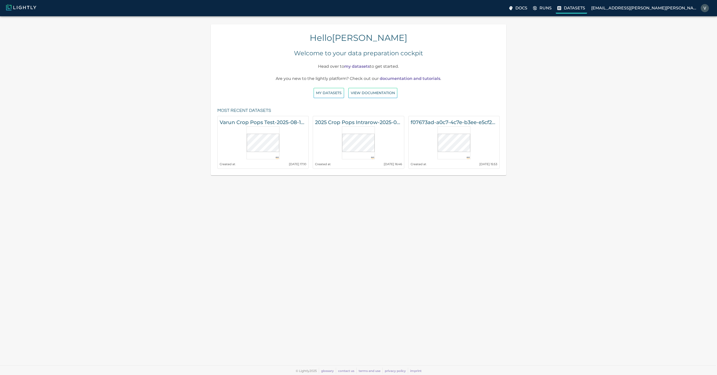
click at [587, 11] on label "Datasets" at bounding box center [570, 9] width 31 height 10
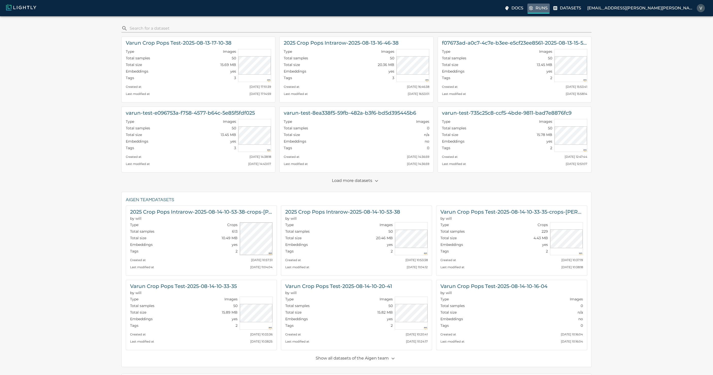
click at [547, 9] on p "Runs" at bounding box center [541, 8] width 12 height 6
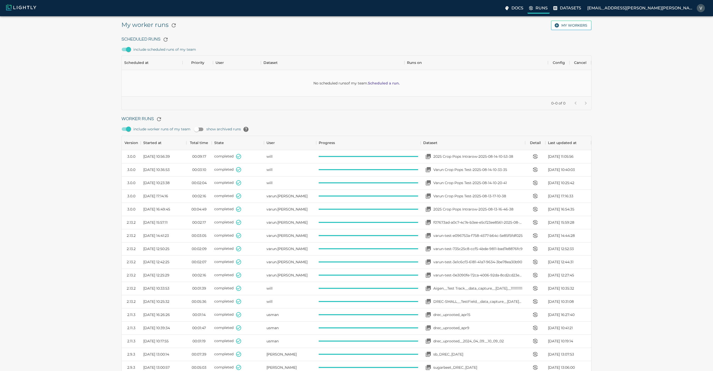
scroll to position [340, 466]
click at [460, 156] on p "2025 Crop Pops Intrarow-2025-08-14-10-53-38" at bounding box center [473, 156] width 80 height 5
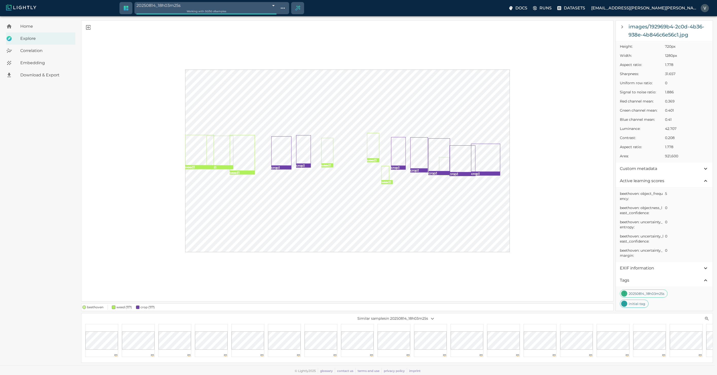
scroll to position [83, 0]
click at [667, 167] on span "Custom metadata" at bounding box center [660, 169] width 83 height 6
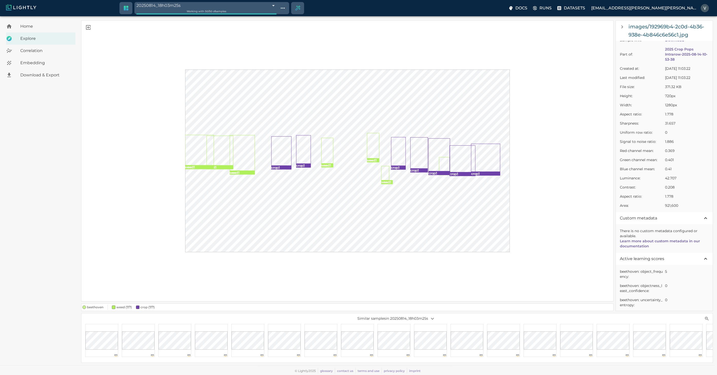
scroll to position [30, 0]
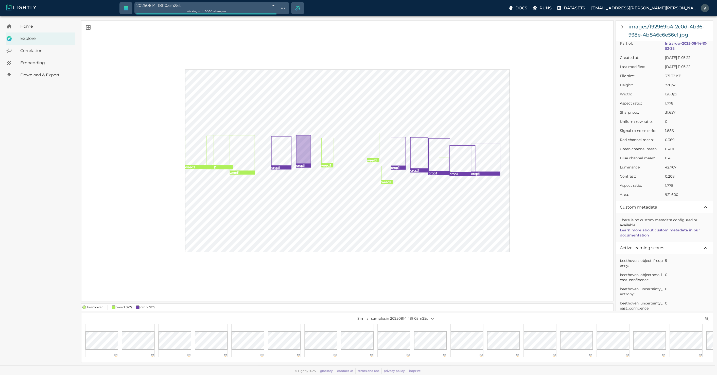
click at [304, 149] on rect at bounding box center [303, 149] width 14 height 28
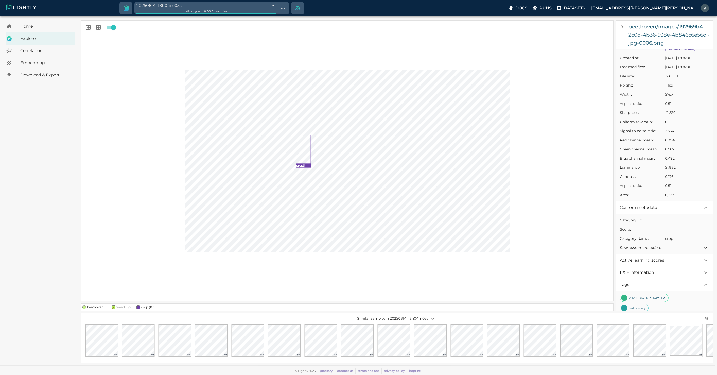
scroll to position [80, 0]
click at [682, 253] on span "Active learning scores" at bounding box center [660, 256] width 83 height 6
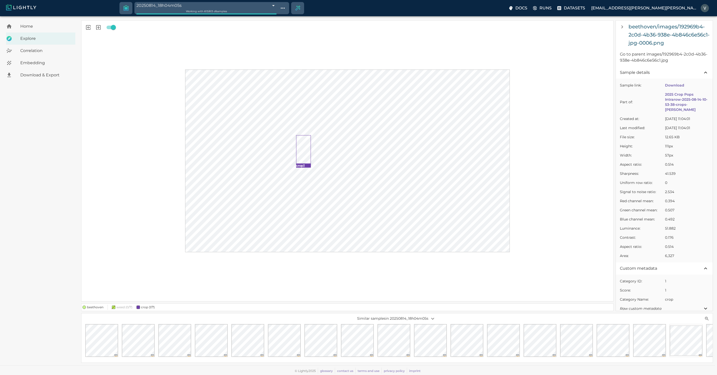
scroll to position [0, 0]
click at [143, 305] on span "crop (1/7)" at bounding box center [148, 307] width 14 height 4
click at [116, 304] on div "weed (0/7)" at bounding box center [120, 306] width 25 height 5
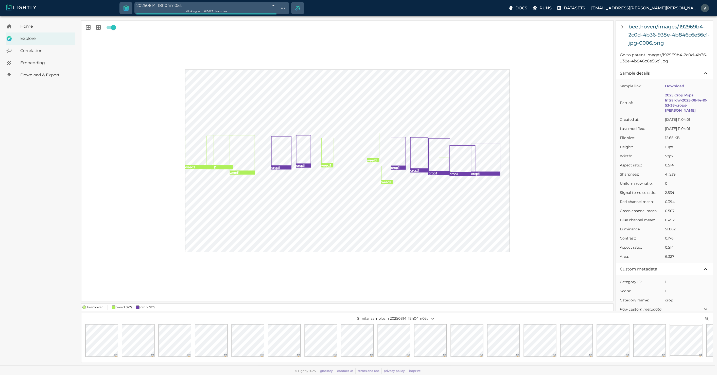
click at [116, 304] on div "weed (7/7)" at bounding box center [120, 306] width 24 height 5
click at [116, 304] on div "weed (0/7)" at bounding box center [120, 306] width 25 height 5
click at [116, 304] on div "weed (7/7)" at bounding box center [120, 306] width 24 height 5
click at [142, 305] on span "crop (7/7)" at bounding box center [148, 307] width 14 height 4
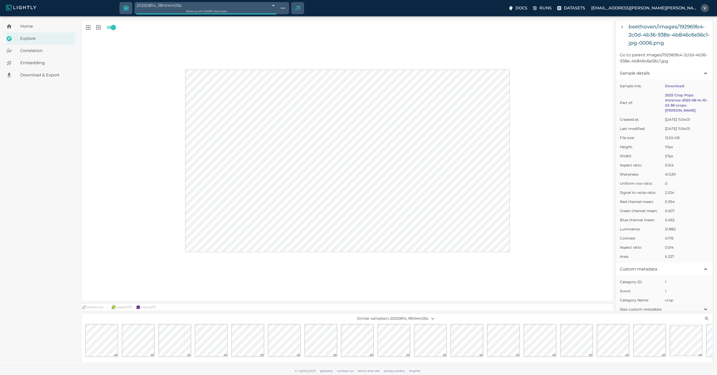
click at [141, 305] on span "crop (0/7)" at bounding box center [148, 306] width 15 height 5
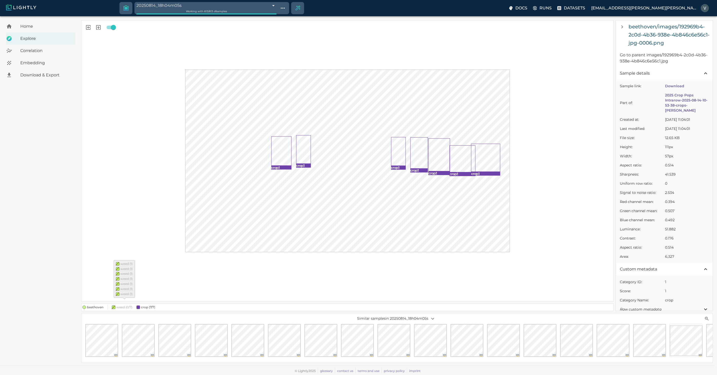
click at [124, 305] on span "weed (0/7)" at bounding box center [124, 307] width 16 height 4
click at [124, 305] on span "weed (7/7)" at bounding box center [123, 307] width 15 height 4
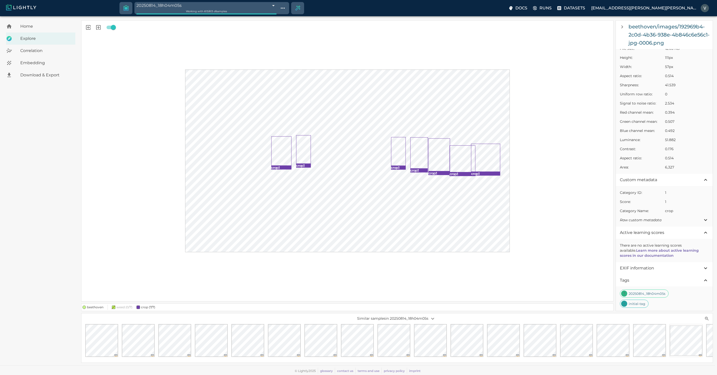
scroll to position [103, 0]
click at [34, 71] on div "Download & Export" at bounding box center [40, 75] width 69 height 12
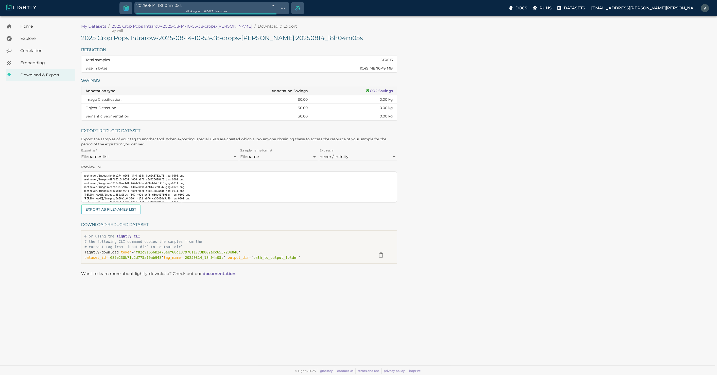
click at [33, 60] on span "Embedding" at bounding box center [45, 63] width 51 height 6
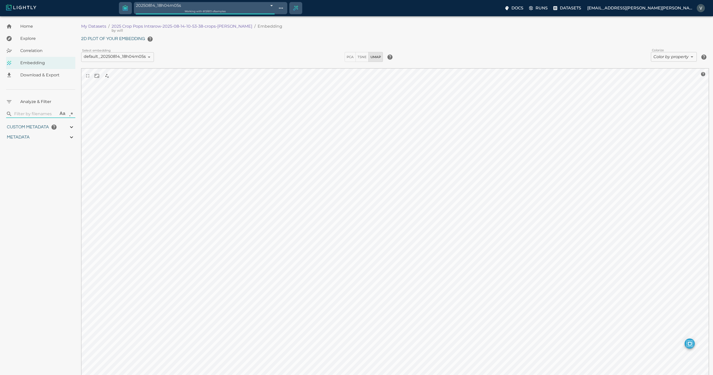
type input "0.737263183511562"
type input "6.51526318351156"
type input "9.59437656402588"
type input "93.8593765640259"
type input "0.227722772277228"
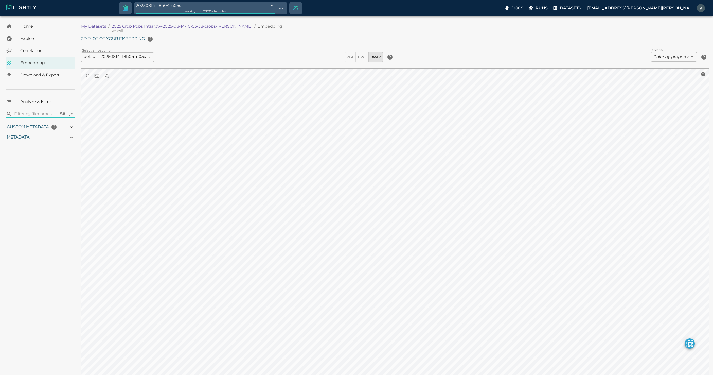
type input "1.70572277227723"
type input "0.737263183511562"
type input "6.51526318351156"
type input "9.59437656402588"
type input "93.8593765640259"
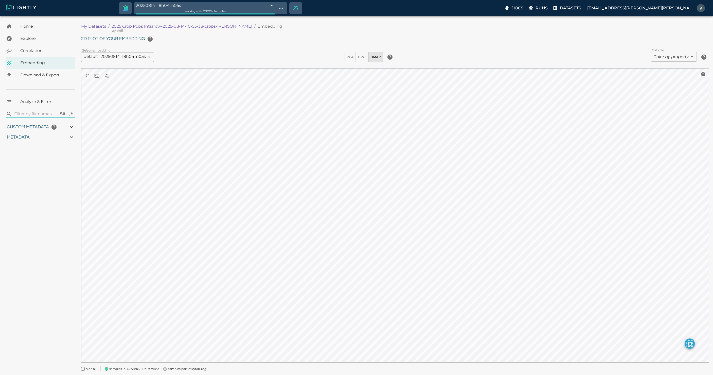
type input "0.227722772277228"
type input "1.70572277227723"
type input "0.737263183511562"
type input "6.51526318351156"
type input "9.59437656402588"
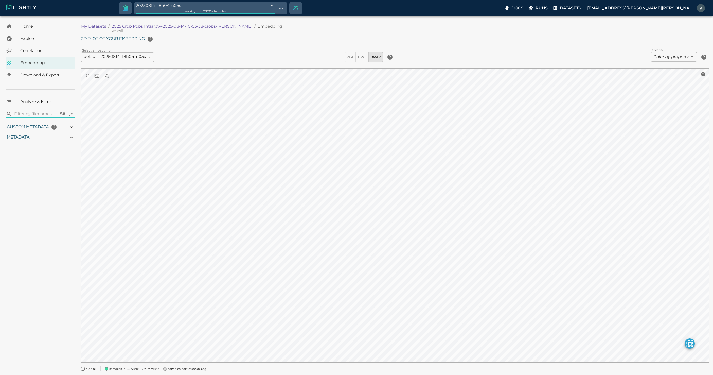
type input "93.8593765640259"
type input "0.227722772277228"
type input "1.70572277227723"
type input "0.737263183511562"
type input "6.51526318351156"
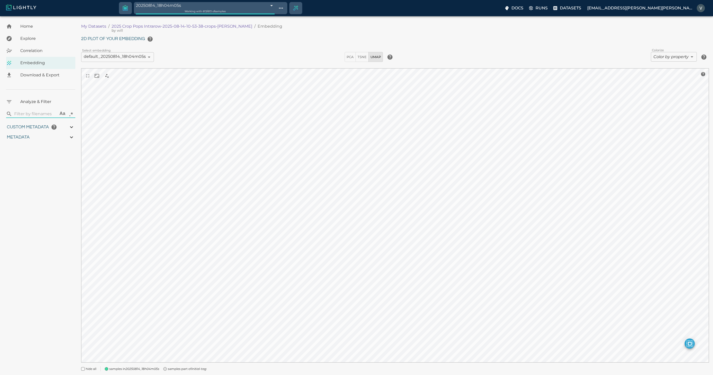
type input "9.59437656402588"
type input "93.8593765640259"
type input "0.227722772277228"
type input "1.70572277227723"
click at [33, 50] on span "Correlation" at bounding box center [45, 51] width 51 height 6
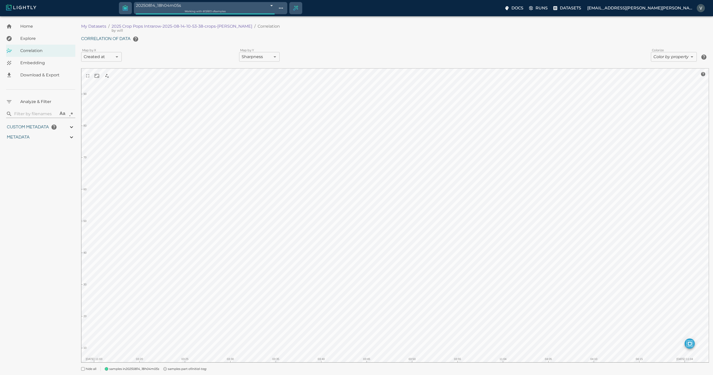
click at [31, 40] on span "Explore" at bounding box center [45, 38] width 51 height 6
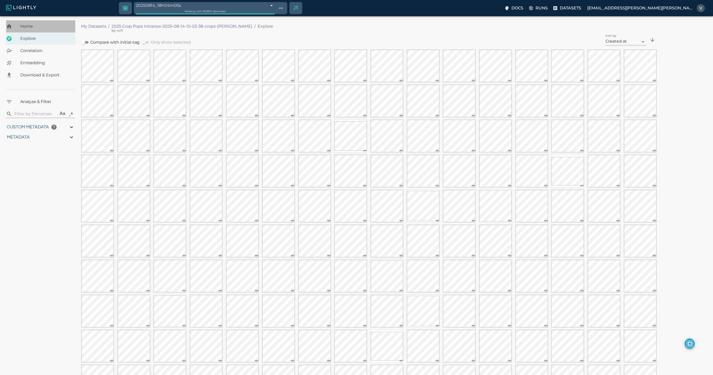
click at [28, 24] on span "Home" at bounding box center [45, 26] width 51 height 6
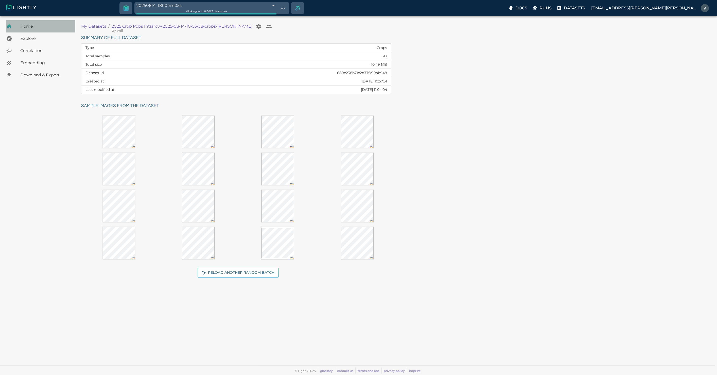
click at [30, 26] on span "Home" at bounding box center [45, 26] width 51 height 6
click at [17, 5] on img at bounding box center [21, 7] width 30 height 6
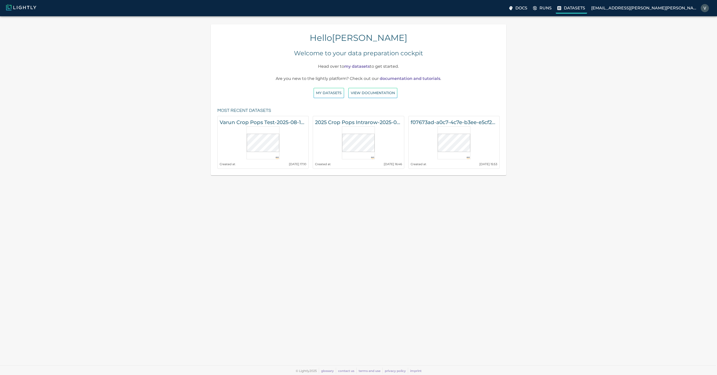
click at [561, 8] on icon at bounding box center [558, 8] width 5 height 5
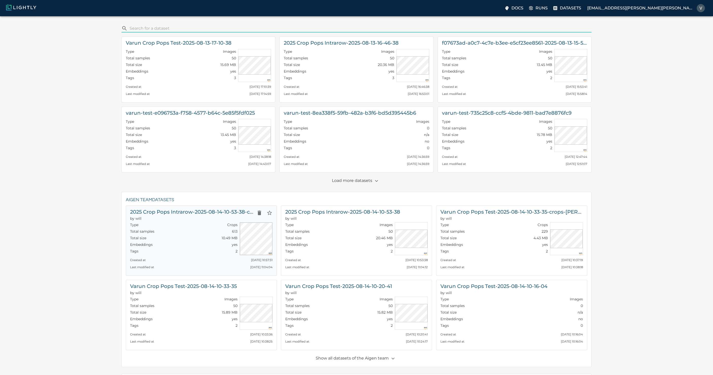
click at [201, 241] on div "Total size 10.49 MB" at bounding box center [183, 238] width 107 height 7
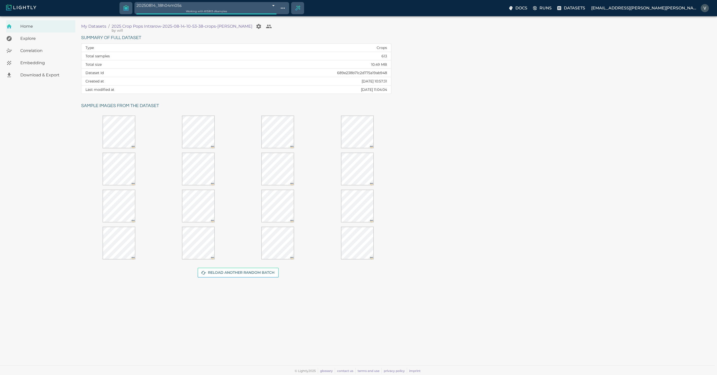
click at [130, 104] on h6 "Sample images from the dataset" at bounding box center [238, 106] width 314 height 8
click at [210, 26] on p "2025 Crop Pops Intrarow-2025-08-14-10-53-38-crops-beethoven" at bounding box center [182, 26] width 141 height 6
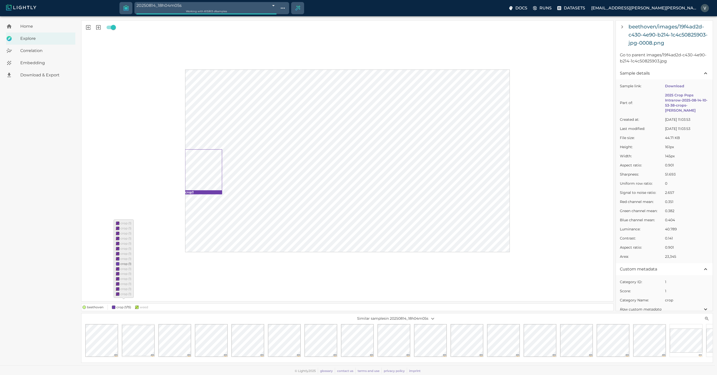
click at [128, 305] on span "crop (1/15)" at bounding box center [123, 307] width 15 height 4
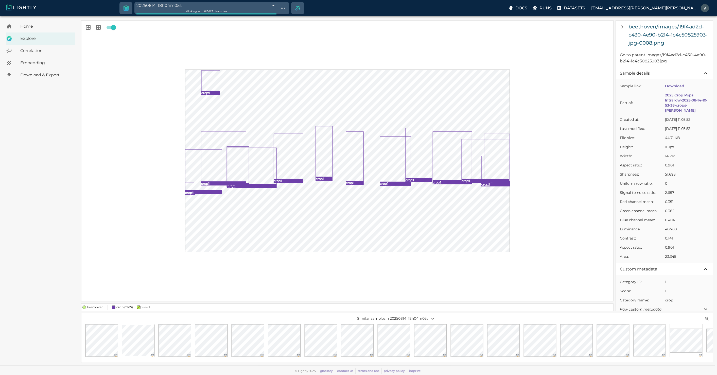
click at [148, 305] on span "weed" at bounding box center [145, 307] width 8 height 4
drag, startPoint x: 135, startPoint y: 302, endPoint x: 138, endPoint y: 304, distance: 3.6
click at [135, 304] on div "weed" at bounding box center [141, 306] width 17 height 5
click at [138, 305] on span at bounding box center [139, 307] width 4 height 4
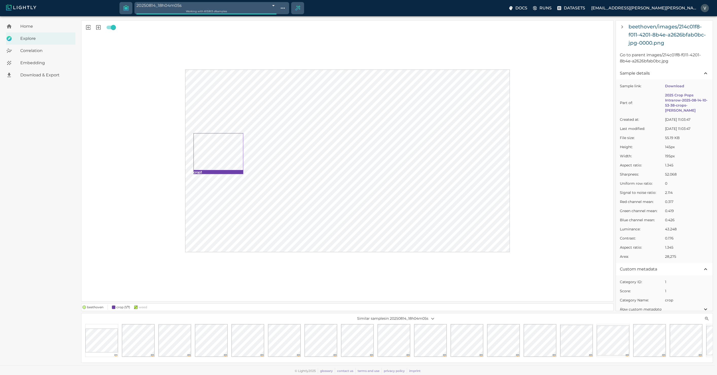
click at [218, 154] on rect at bounding box center [217, 151] width 49 height 37
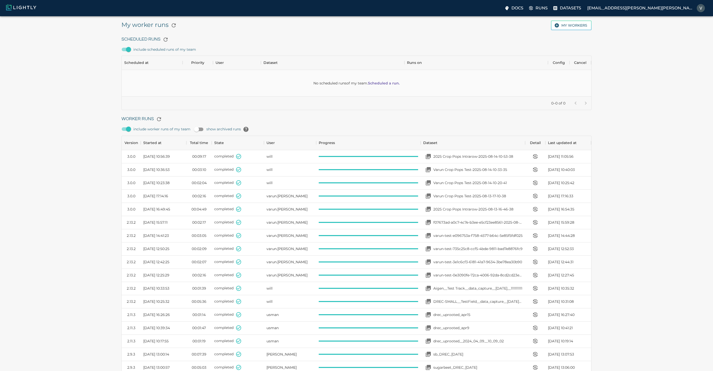
scroll to position [340, 466]
click at [160, 118] on icon "button" at bounding box center [159, 119] width 4 height 4
click at [157, 119] on icon "button" at bounding box center [159, 119] width 4 height 4
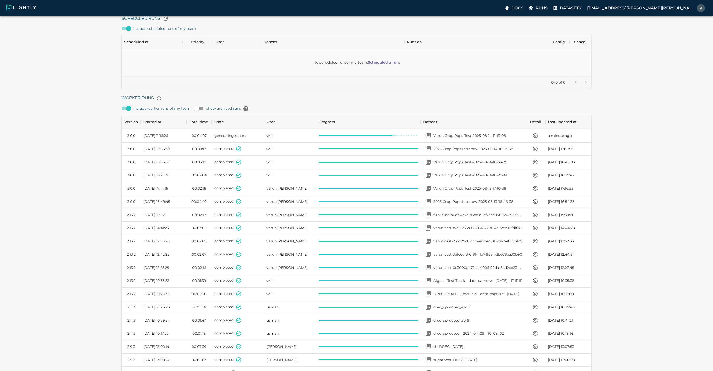
scroll to position [61, 0]
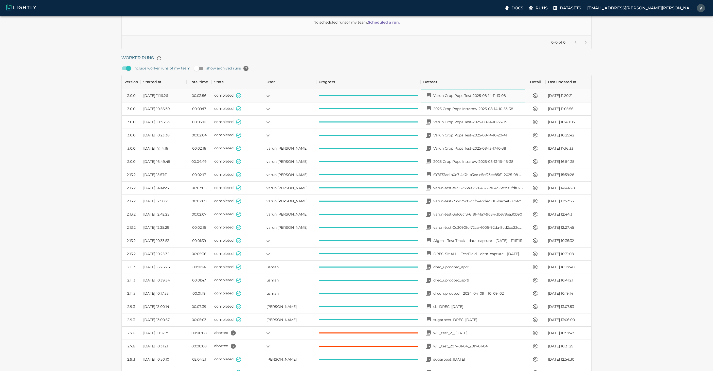
click at [468, 93] on p "Varun Crop Pops Test-2025-08-14-11-13-08" at bounding box center [469, 95] width 72 height 5
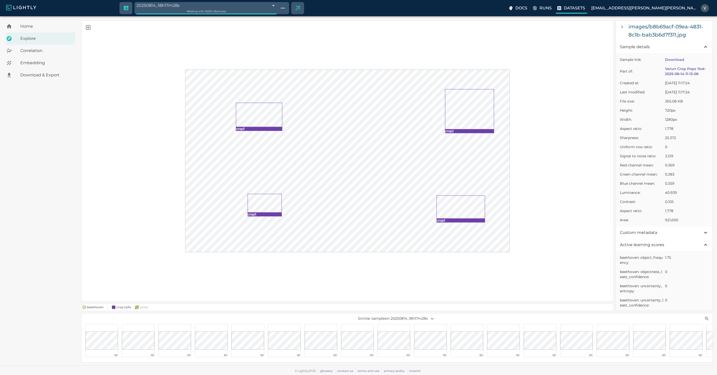
click at [585, 9] on p "Datasets" at bounding box center [573, 8] width 21 height 6
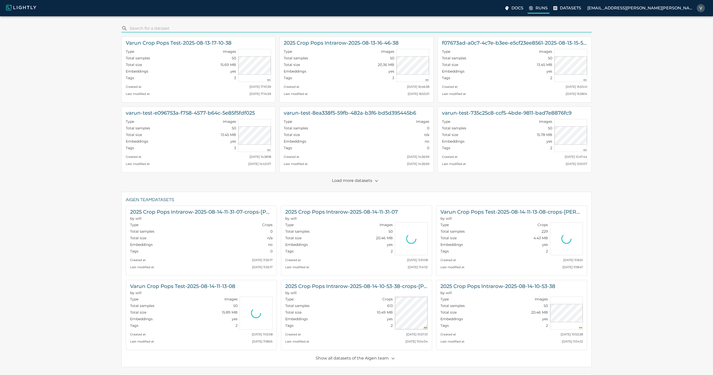
click at [547, 9] on p "Runs" at bounding box center [541, 8] width 12 height 6
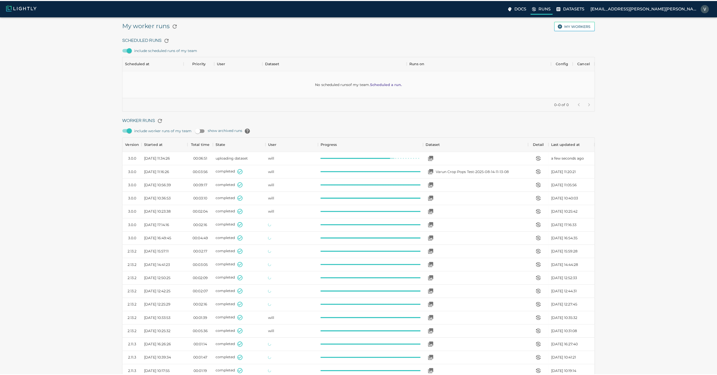
scroll to position [340, 466]
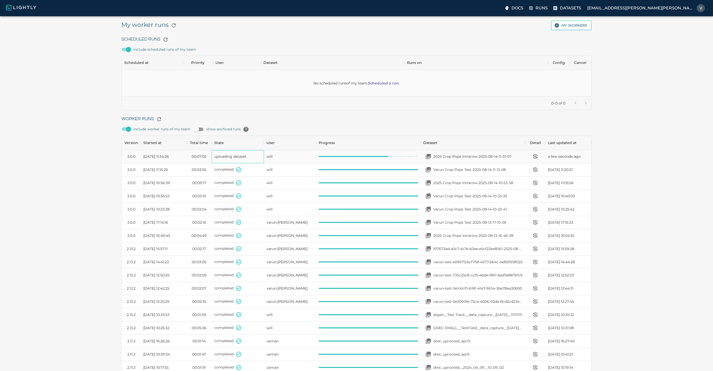
click at [234, 159] on div "uploading dataset" at bounding box center [238, 156] width 52 height 13
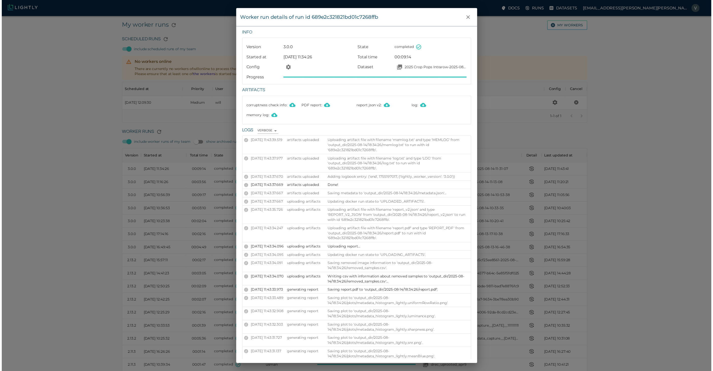
scroll to position [340, 466]
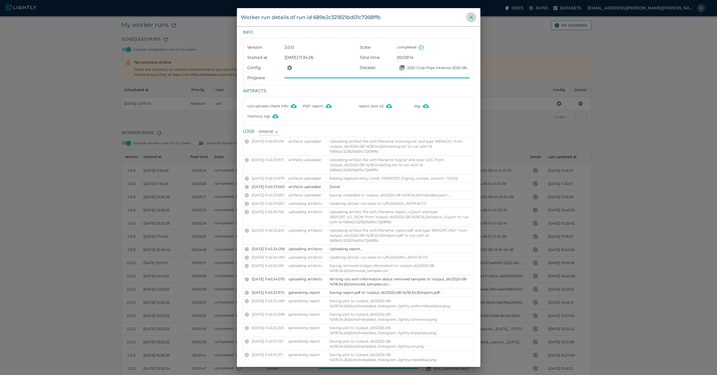
click at [470, 18] on icon "close" at bounding box center [471, 17] width 6 height 6
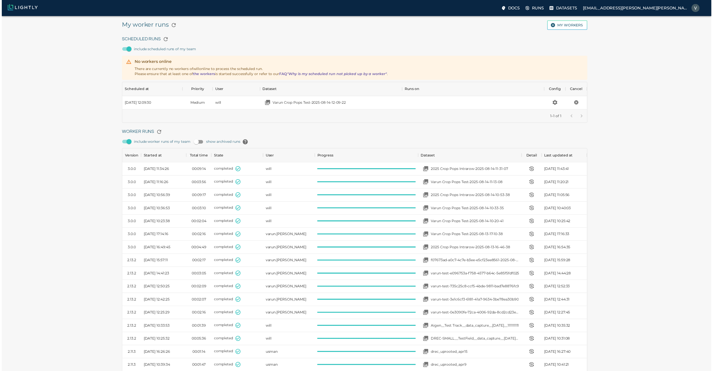
scroll to position [4, 4]
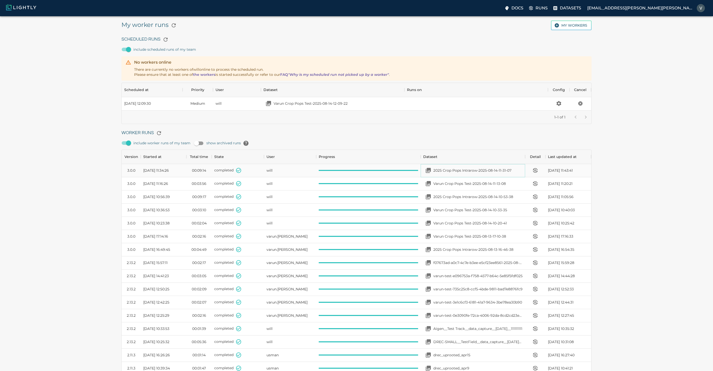
click at [469, 170] on p "2025 Crop Pops Intrarow-2025-08-14-11-31-07" at bounding box center [472, 170] width 78 height 5
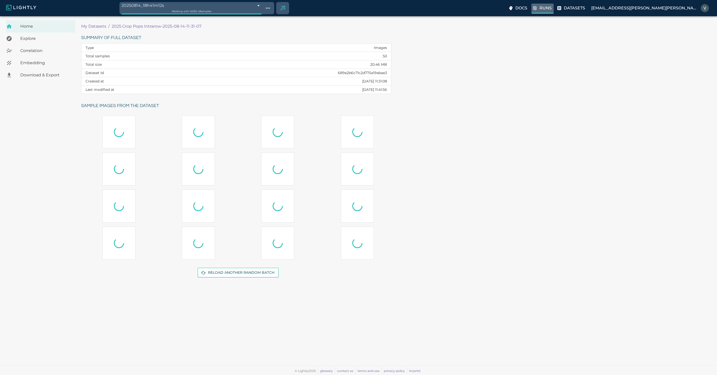
click at [551, 8] on p "Runs" at bounding box center [545, 8] width 12 height 6
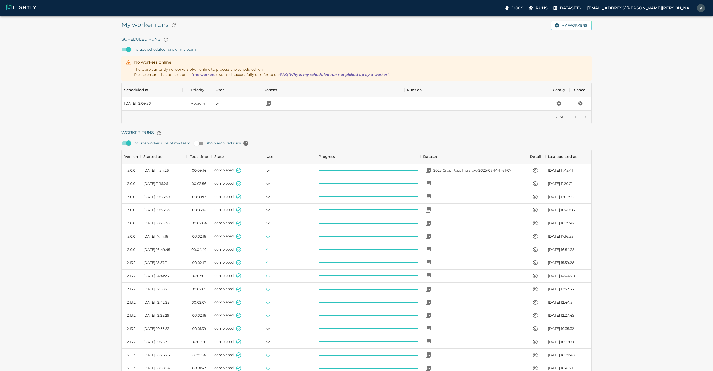
scroll to position [340, 466]
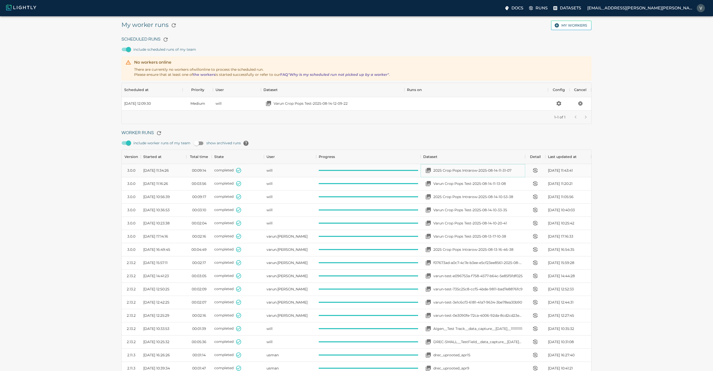
click at [478, 170] on p "2025 Crop Pops Intrarow-2025-08-14-11-31-07" at bounding box center [472, 170] width 78 height 5
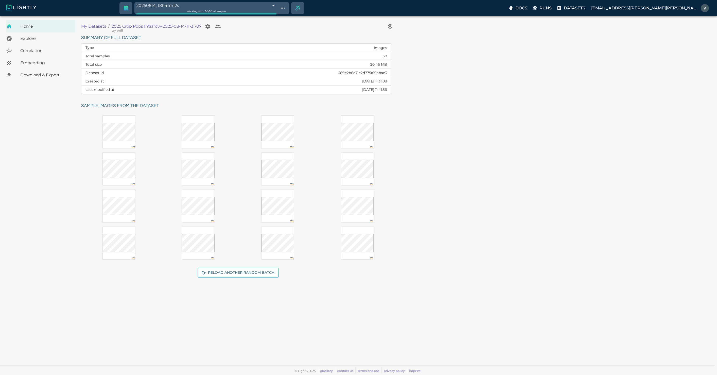
click at [206, 141] on div at bounding box center [198, 131] width 33 height 33
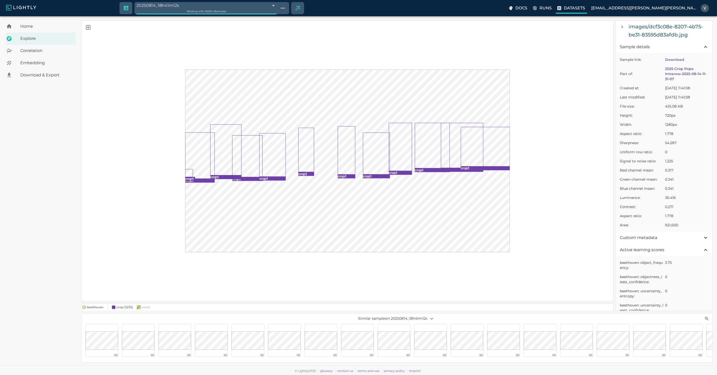
click at [587, 8] on label "Datasets" at bounding box center [570, 9] width 31 height 10
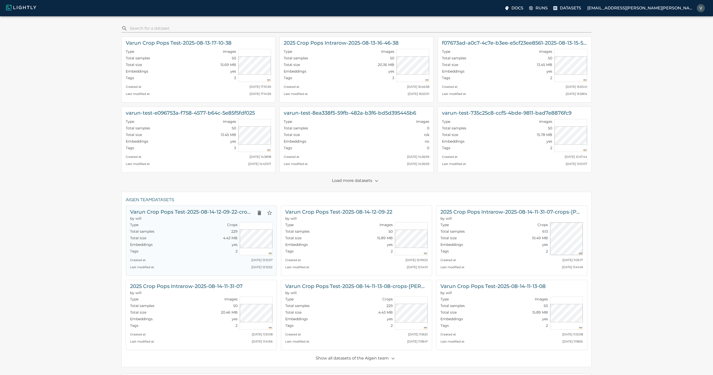
click at [181, 221] on div "Type Crops Total samples 229 Total size 4.43 MB Embeddings yes Tags 2" at bounding box center [182, 237] width 109 height 35
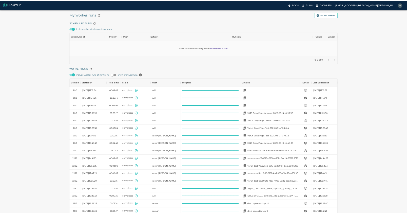
scroll to position [340, 466]
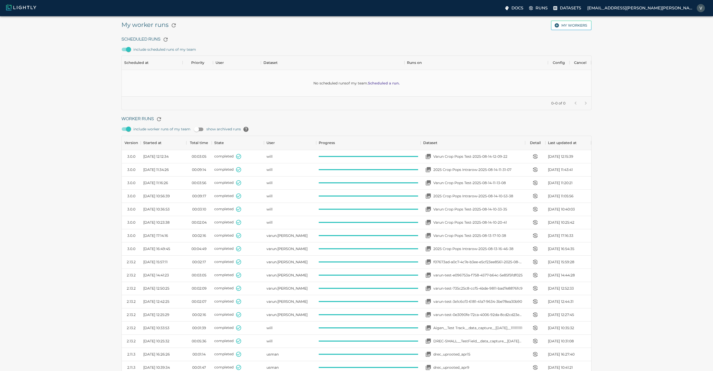
click at [15, 5] on img at bounding box center [21, 7] width 30 height 6
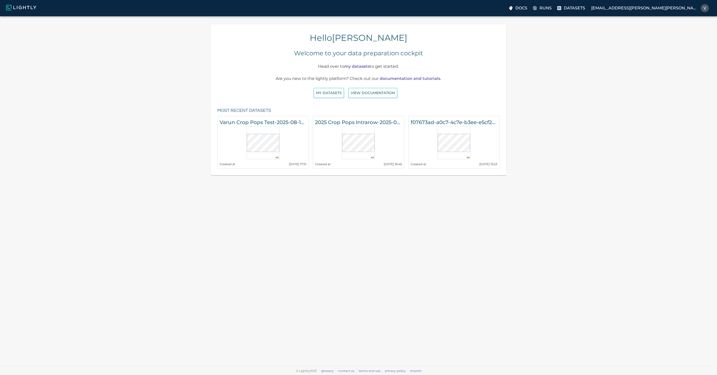
click at [17, 9] on img at bounding box center [21, 7] width 30 height 6
click at [654, 11] on p "[EMAIL_ADDRESS][PERSON_NAME][PERSON_NAME][DOMAIN_NAME]" at bounding box center [644, 8] width 107 height 6
click at [654, 11] on div at bounding box center [358, 187] width 717 height 375
click at [585, 6] on p "Datasets" at bounding box center [573, 8] width 21 height 6
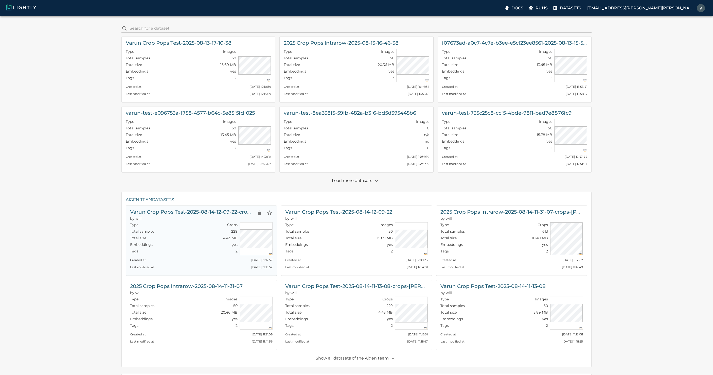
click at [176, 210] on h6 "Varun Crop Pops Test-2025-08-14-12-09-22-crops-beethoven" at bounding box center [192, 212] width 124 height 8
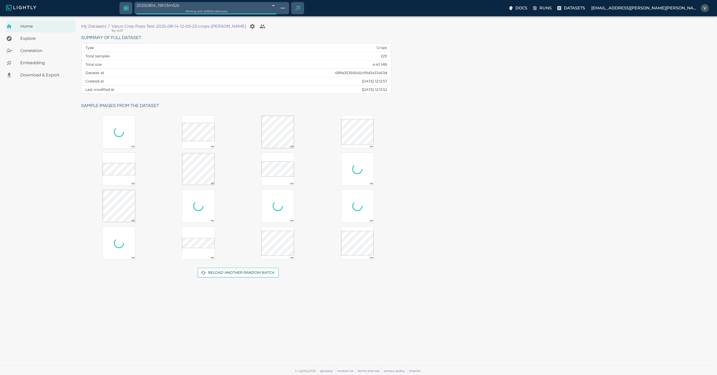
click at [36, 50] on span "Correlation" at bounding box center [45, 51] width 51 height 6
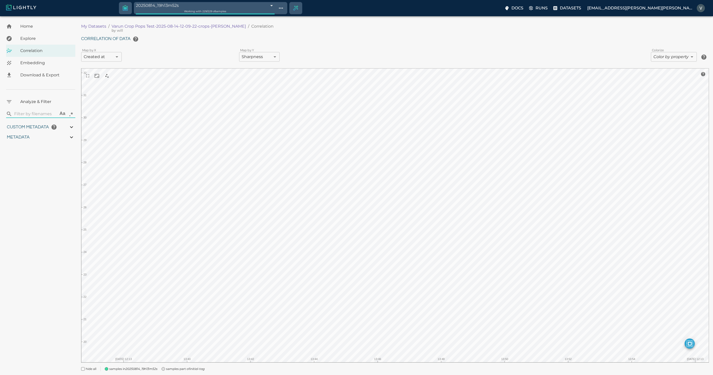
type input "3.08008761939754"
type input "9.37308761939754"
type input "19.6649723052979"
type input "31.6029723052979"
type input "0.907894736842105"
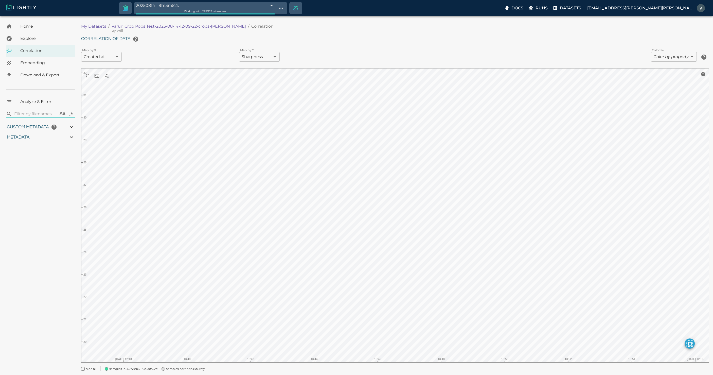
type input "4.53389473684211"
type input "3.08008761939754"
type input "9.37308761939754"
type input "19.6649723052979"
type input "31.6029723052979"
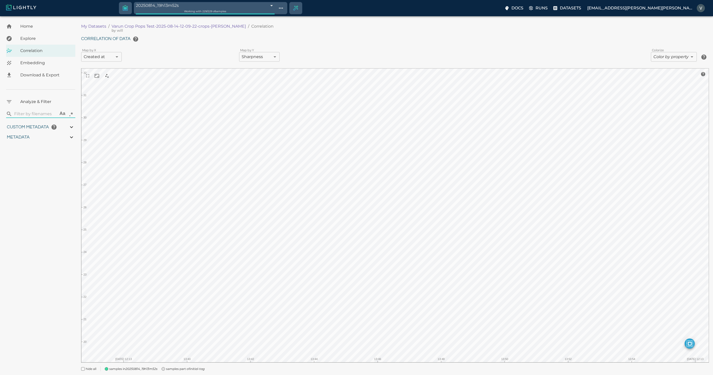
type input "0.907894736842105"
type input "4.53389473684211"
type input "3.08008761939754"
type input "9.37308761939754"
type input "19.6649723052979"
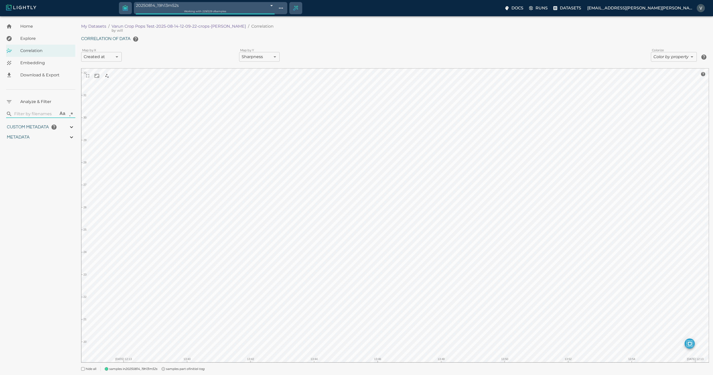
type input "31.6029723052979"
type input "0.907894736842105"
type input "4.53389473684211"
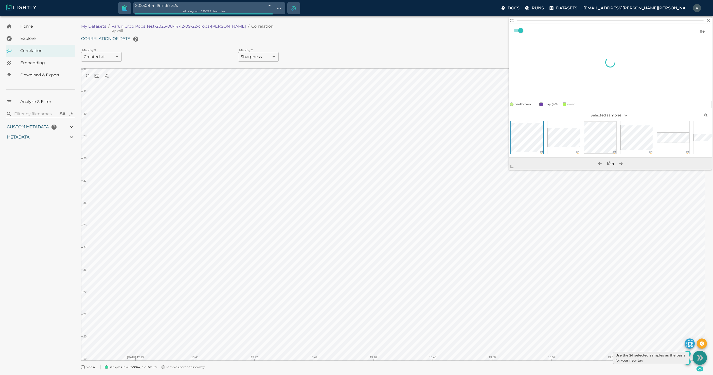
click at [699, 357] on icon "Use the 24 selected samples as the basis for your new tag" at bounding box center [699, 357] width 4 height 5
type input "3.08008761939754"
type input "9.37308761939754"
type input "19.6649723052979"
type input "31.6029723052979"
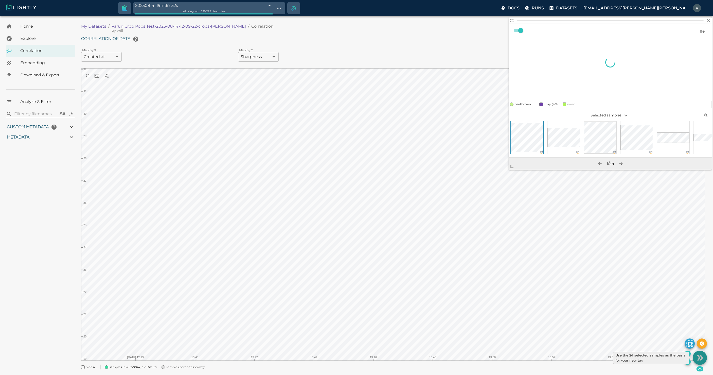
type input "0.907894736842105"
type input "4.53389473684211"
type input "3.08008761939754"
type input "9.37308761939754"
type input "19.6649723052979"
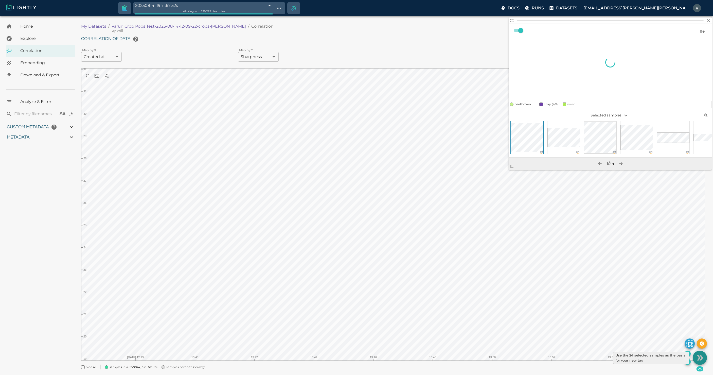
type input "31.6029723052979"
type input "0.907894736842105"
type input "4.53389473684211"
type input "3.08008761939754"
type input "9.37308761939754"
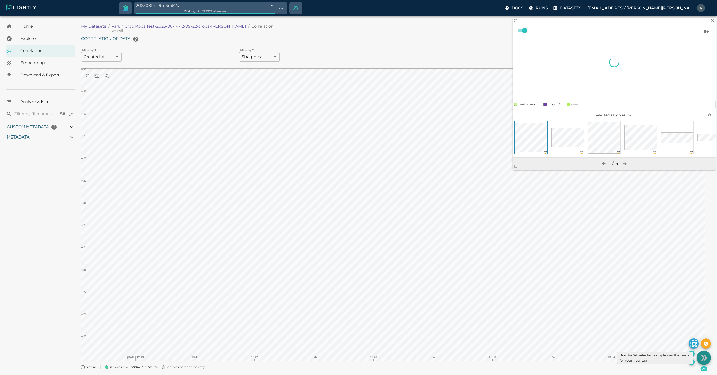
type input "19.6649723052979"
type input "31.6029723052979"
type input "0.907894736842105"
type input "4.53389473684211"
type input "3.08008761939754"
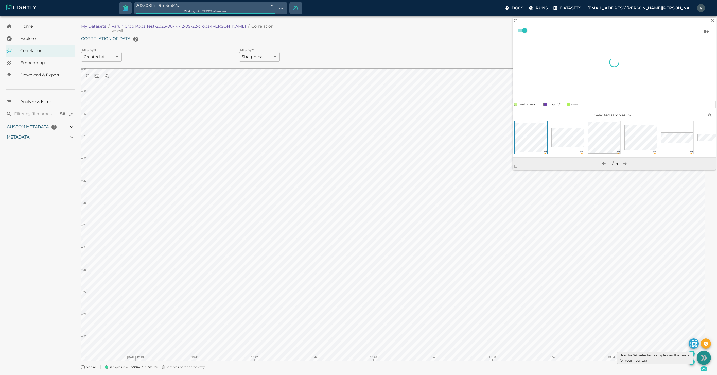
type input "9.37308761939754"
type input "19.6649723052979"
type input "31.6029723052979"
type input "0.907894736842105"
type input "4.53389473684211"
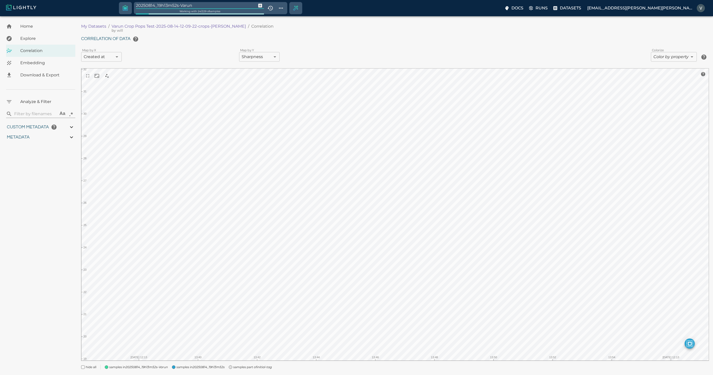
type input "20250814_19h13m52s-Varun"
click at [36, 75] on span "Download & Export" at bounding box center [45, 75] width 51 height 6
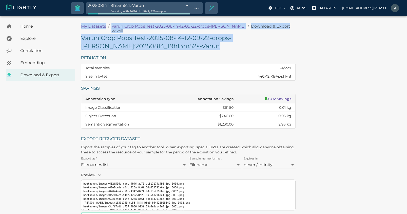
drag, startPoint x: 195, startPoint y: 47, endPoint x: 85, endPoint y: 41, distance: 110.7
click at [83, 41] on h5 "Varun Crop Pops Test-2025-08-14-12-09-22-crops-beethoven : 20250814_19h13m52s-V…" at bounding box center [188, 42] width 215 height 16
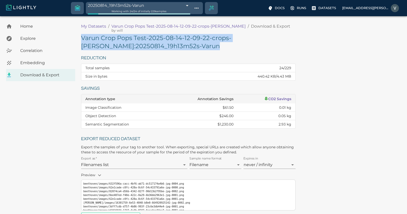
click at [93, 36] on h5 "Varun Crop Pops Test-2025-08-14-12-09-22-crops-beethoven : 20250814_19h13m52s-V…" at bounding box center [188, 42] width 215 height 16
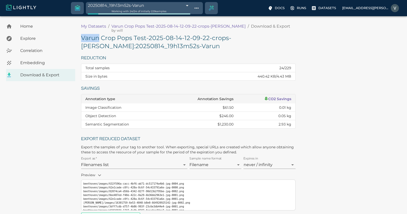
click at [93, 36] on h5 "Varun Crop Pops Test-2025-08-14-12-09-22-crops-beethoven : 20250814_19h13m52s-V…" at bounding box center [188, 42] width 215 height 16
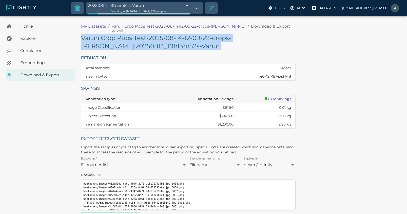
click at [93, 36] on h5 "Varun Crop Pops Test-2025-08-14-12-09-22-crops-beethoven : 20250814_19h13m52s-V…" at bounding box center [188, 42] width 215 height 16
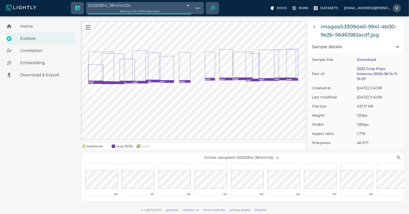
click at [30, 24] on span "Home" at bounding box center [45, 26] width 51 height 6
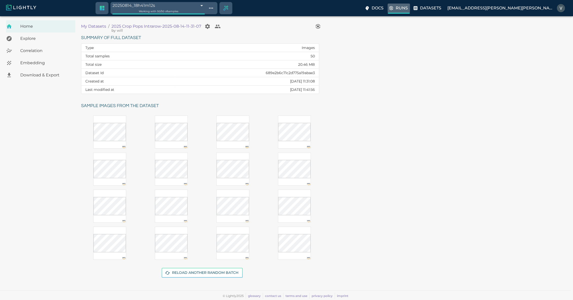
click at [408, 7] on p "Runs" at bounding box center [402, 8] width 12 height 6
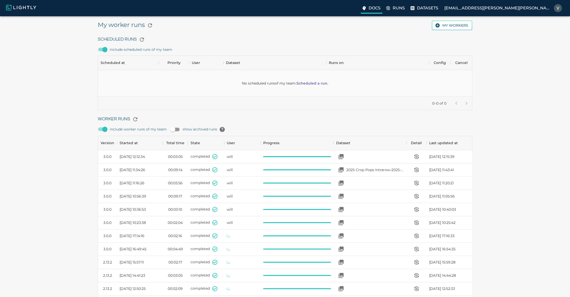
scroll to position [341, 371]
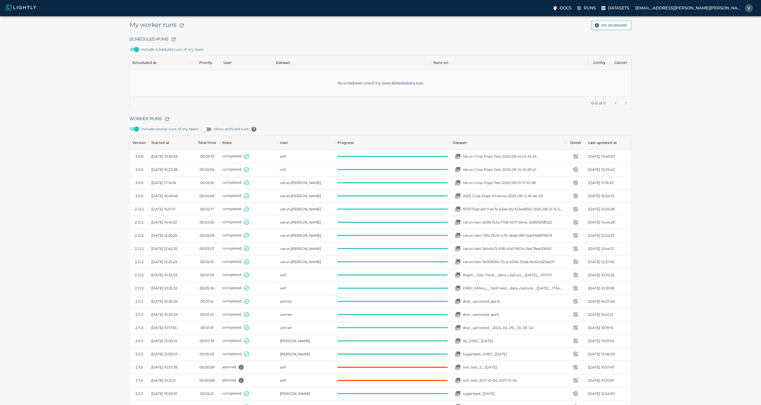
scroll to position [341, 499]
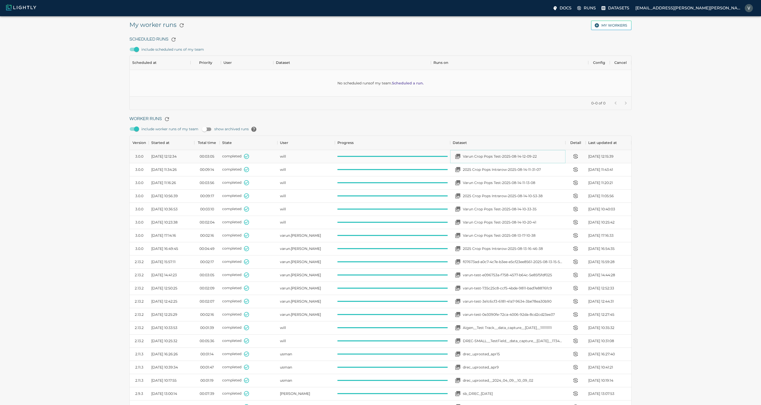
click at [503, 157] on p "Varun Crop Pops Test-2025-08-14-12-09-22" at bounding box center [500, 156] width 74 height 5
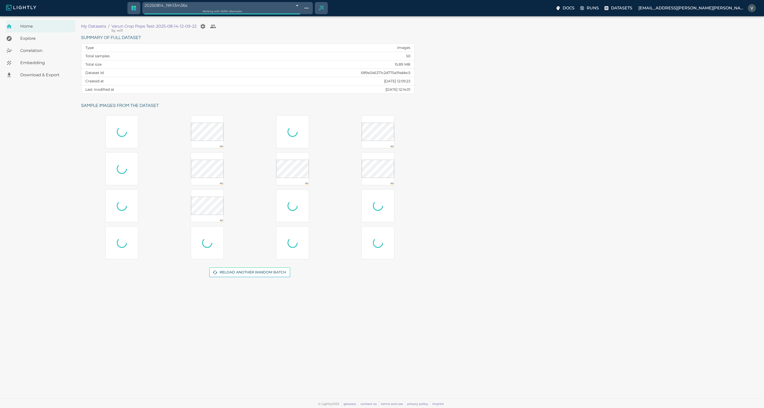
click at [317, 16] on body "20250814_19h13m36s 689e3560bea96086b43d8866 Working with 50 / 50 of samples Doc…" at bounding box center [382, 212] width 764 height 392
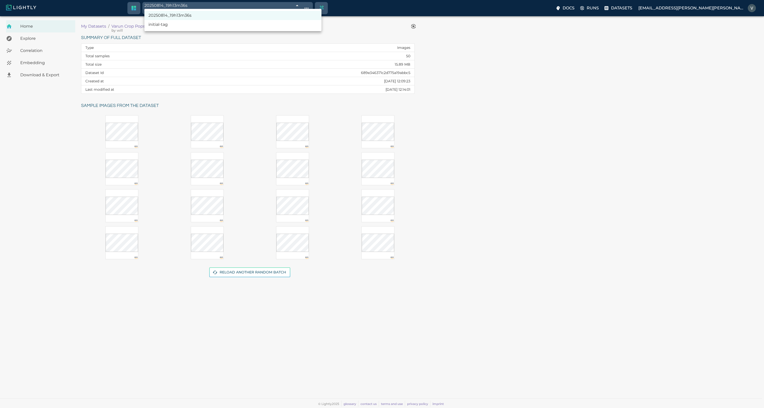
click at [316, 6] on div at bounding box center [382, 204] width 764 height 408
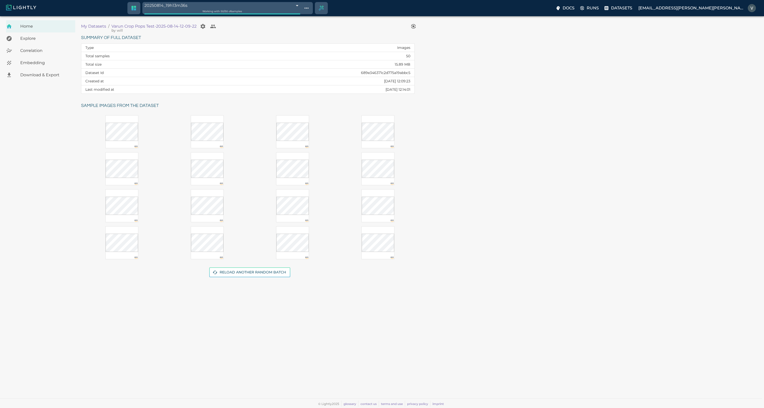
click at [34, 50] on span "Correlation" at bounding box center [45, 51] width 51 height 6
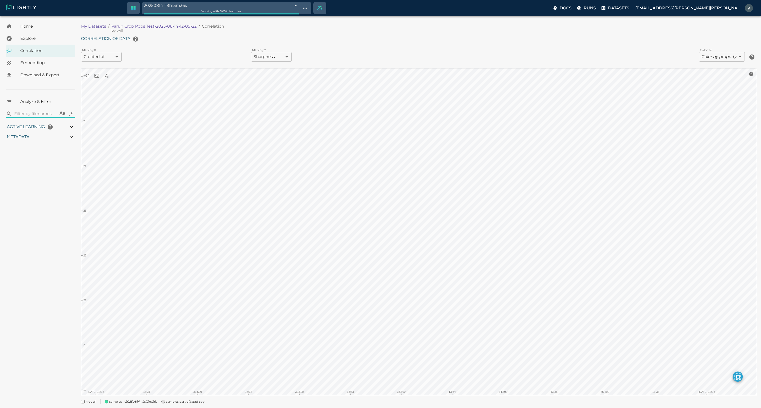
type input "3.41322274254103"
type input "4.56122274254103"
type input "19.2094287872314"
type input "25.8524287872314"
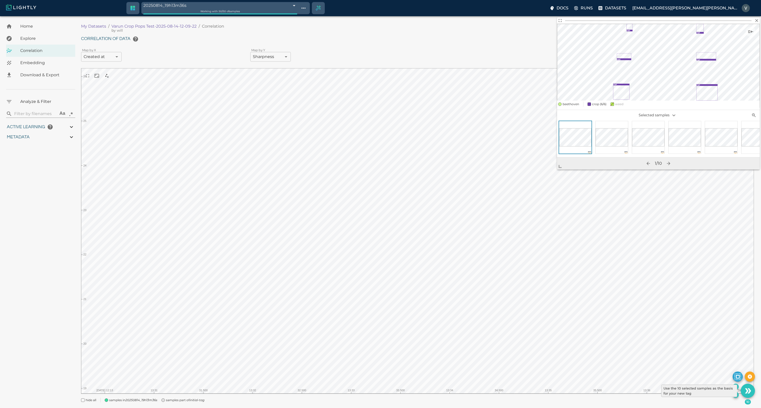
click at [747, 391] on icon "Use the 10 selected samples as the basis for your new tag" at bounding box center [747, 390] width 4 height 5
type input "9007199254740991"
type input "3.41322274254103"
type input "4.56122274254103"
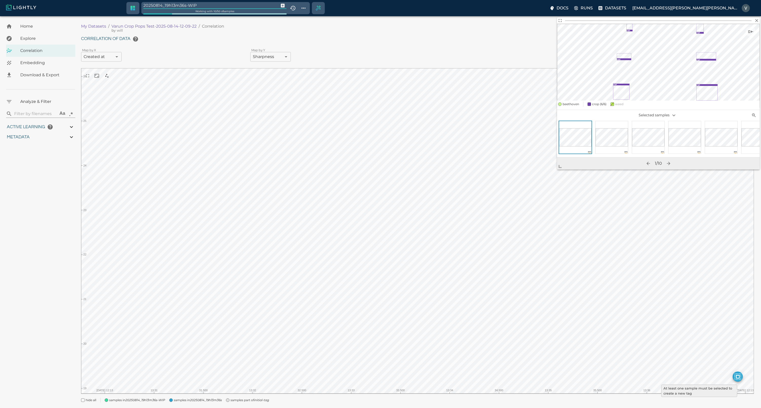
type input "19.2094287872314"
type input "25.8524287872314"
type input "9007199254740991"
type input "3.41322274254103"
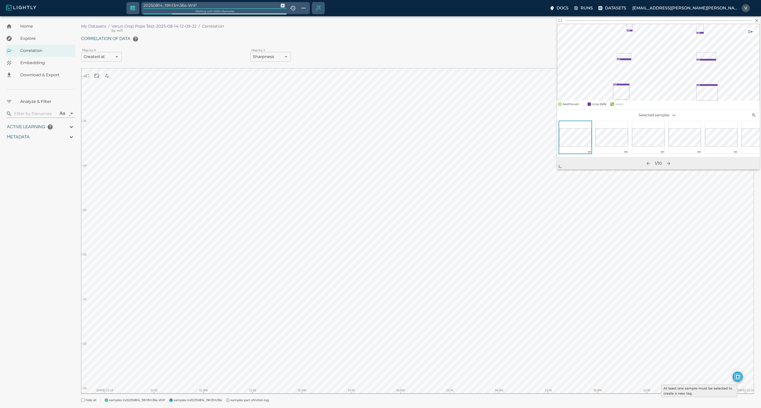
type input "4.56122274254103"
type input "19.2094287872314"
type input "25.8524287872314"
type input "3.41322274254103"
type input "4.56122274254103"
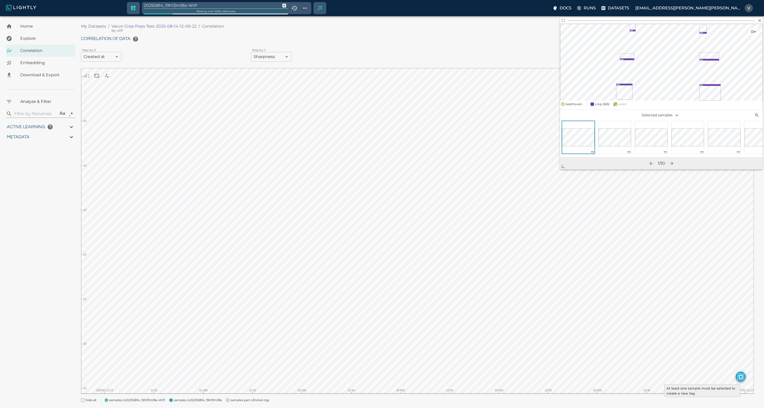
type input "19.2094287872314"
type input "25.8524287872314"
type input "3.41322274254103"
type input "4.56122274254103"
type input "19.2094287872314"
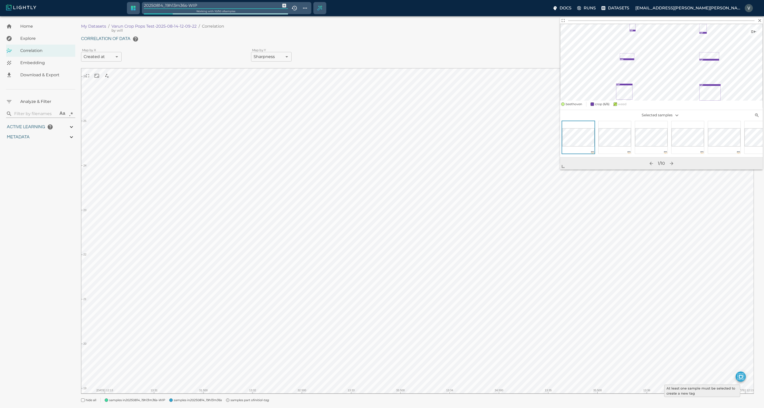
type input "25.8524287872314"
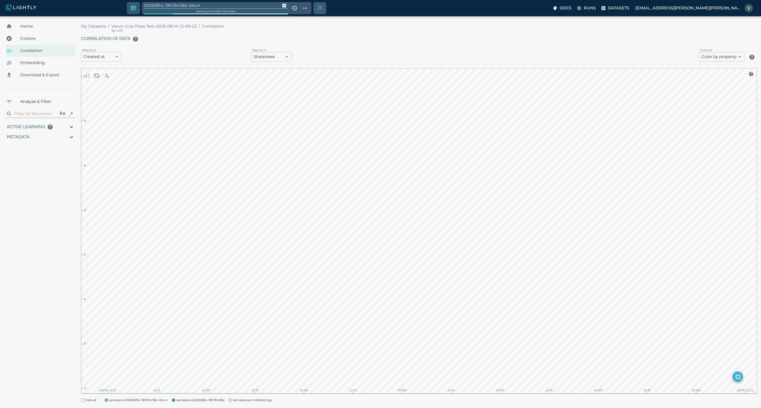
type input "20250814_19h13m36s-Varun"
type input "9007199254740991"
type input "3.41322274254103"
type input "4.56122274254103"
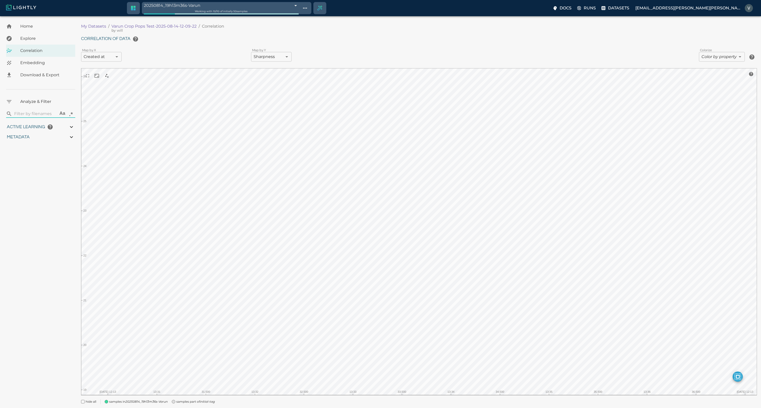
type input "19.2094287872314"
type input "25.8524287872314"
type input "3.41322274254103"
type input "4.56122274254103"
type input "19.2094287872314"
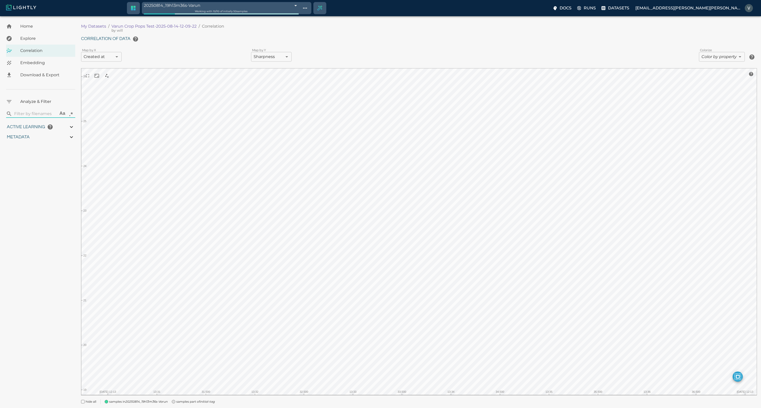
type input "25.8524287872314"
type input "3.41322274254103"
type input "4.56122274254103"
type input "19.2094287872314"
type input "25.8524287872314"
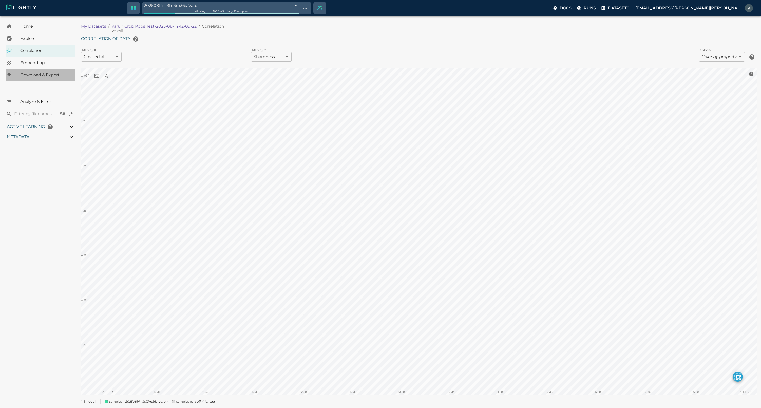
click at [40, 78] on div "Download & Export" at bounding box center [40, 75] width 69 height 12
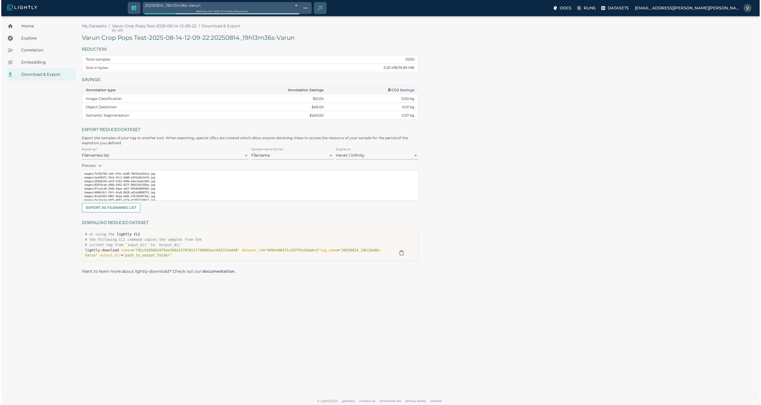
scroll to position [11, 0]
drag, startPoint x: 293, startPoint y: 37, endPoint x: 82, endPoint y: 38, distance: 210.1
click at [82, 38] on h5 "Varun Crop Pops Test-2025-08-14-12-09-22 : 20250814_19h13m36s-Varun" at bounding box center [251, 38] width 340 height 8
copy h5 "Varun Crop Pops Test-2025-08-14-12-09-22 : 20250814_19h13m36s-Varun"
click at [520, 241] on div "Varun Crop Pops Test-2025-08-14-12-09-22 : 20250814_19h13m36s-Varun Reduction T…" at bounding box center [420, 150] width 679 height 232
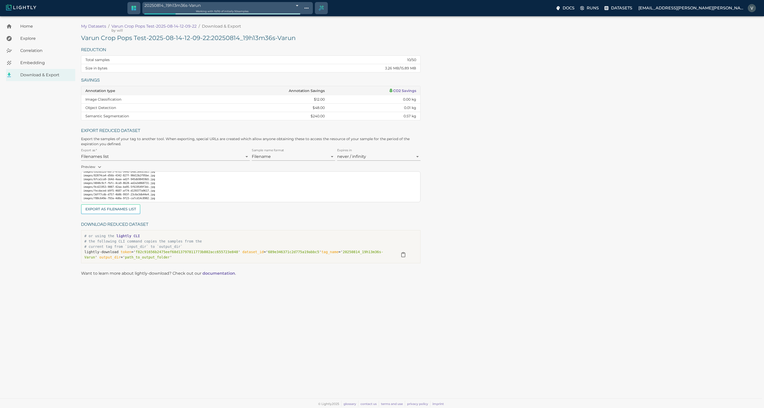
click at [26, 25] on span "Home" at bounding box center [45, 26] width 51 height 6
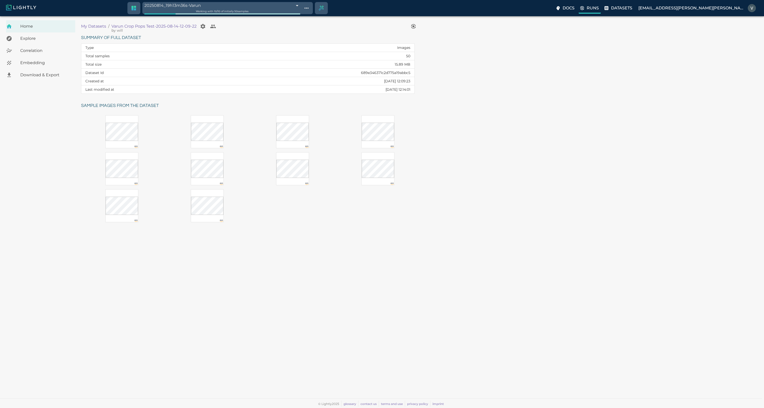
click at [599, 7] on p "Runs" at bounding box center [593, 8] width 12 height 6
